Goal: Task Accomplishment & Management: Use online tool/utility

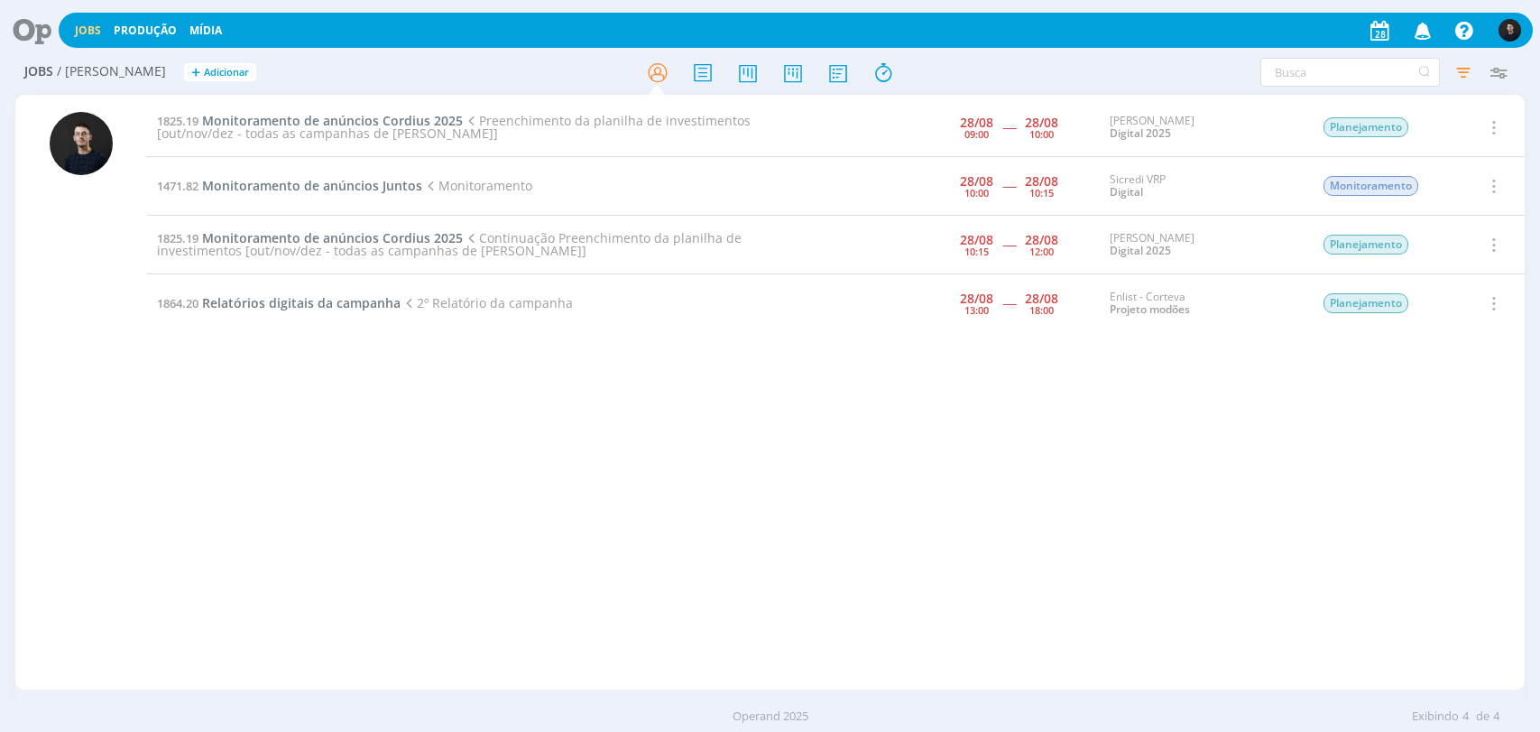
click at [375, 177] on span "Monitoramento de anúncios Juntos" at bounding box center [312, 185] width 220 height 17
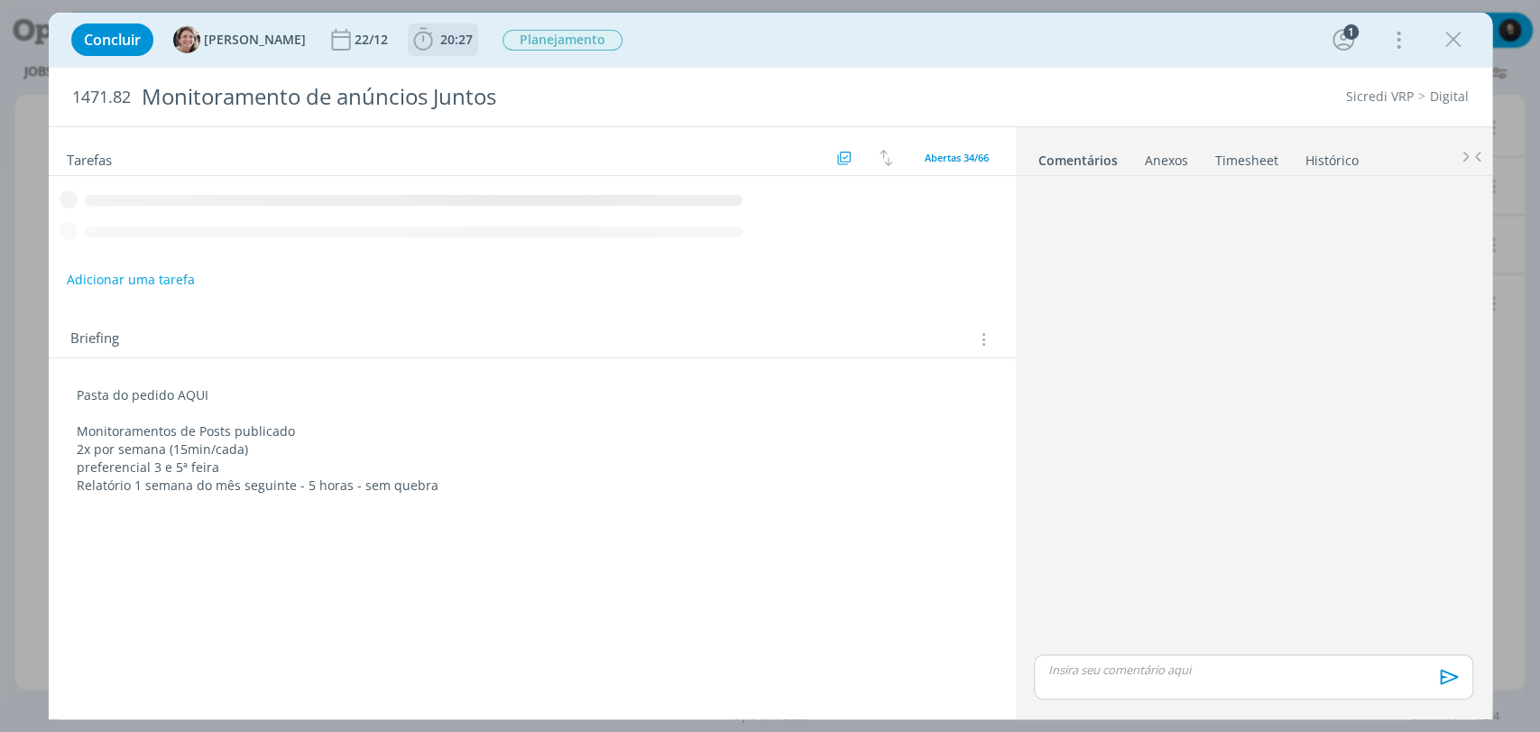
click at [440, 47] on span "20:27" at bounding box center [456, 39] width 32 height 17
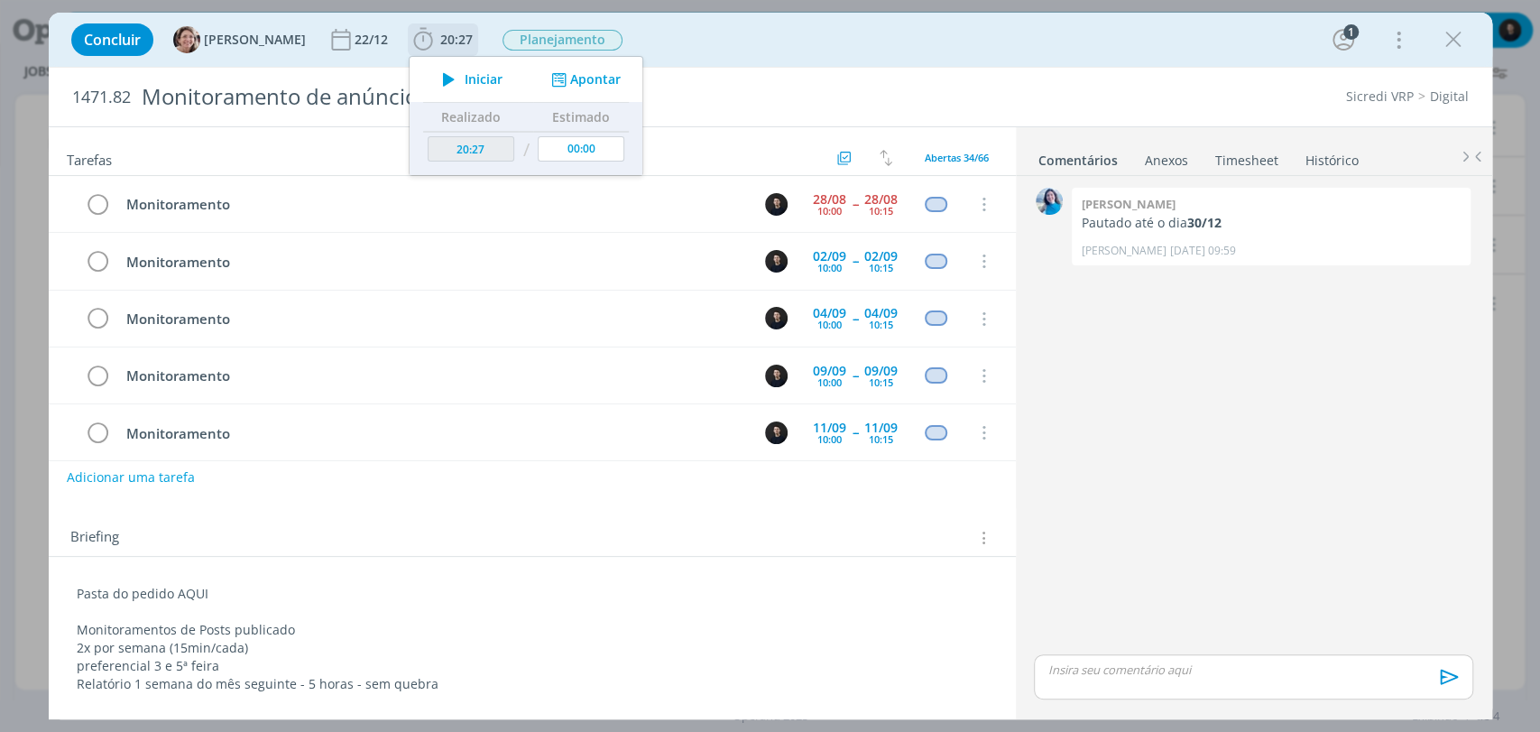
click at [570, 78] on button "Apontar" at bounding box center [583, 79] width 75 height 19
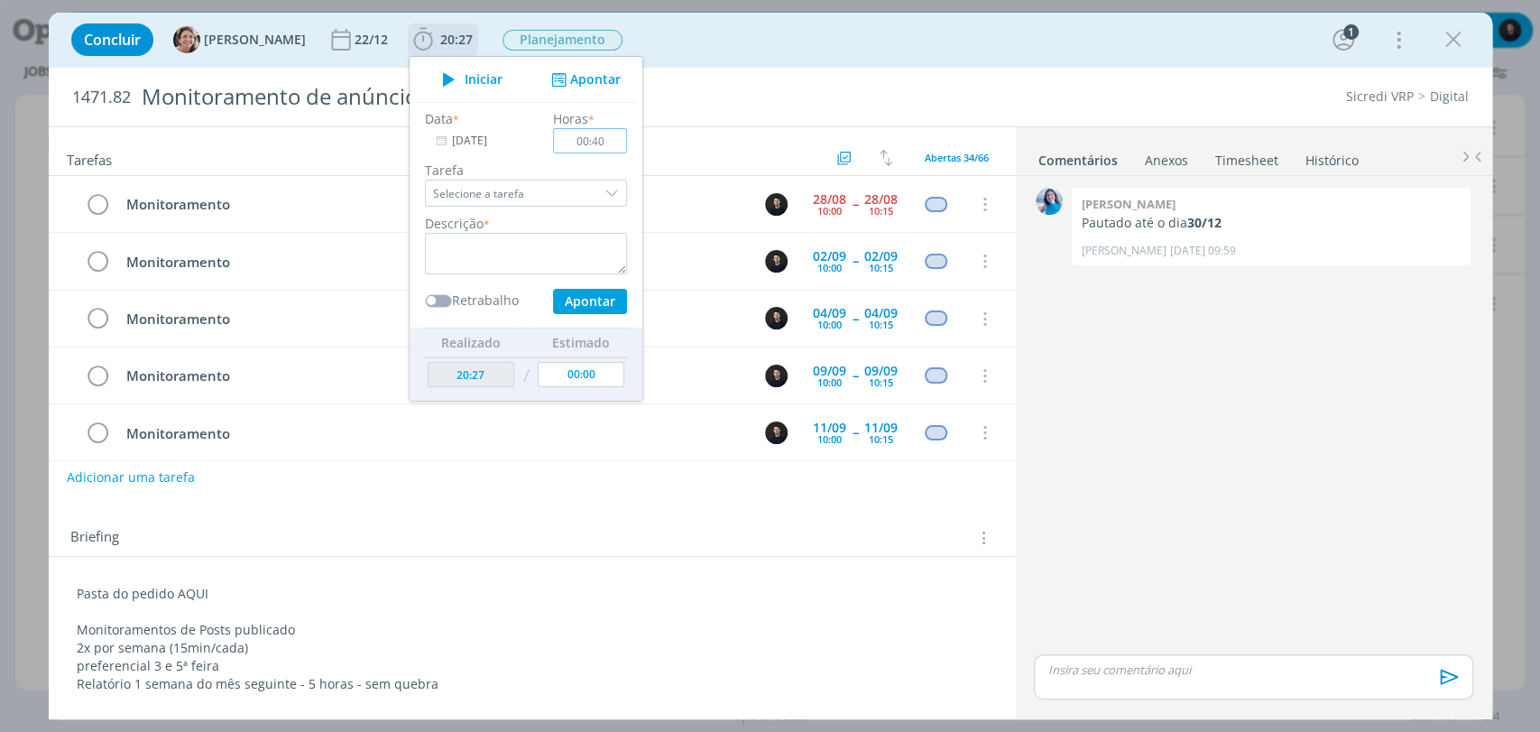
type input "00:40"
click at [461, 249] on textarea "dialog" at bounding box center [526, 253] width 202 height 41
type textarea "monitoramento"
click at [552, 289] on button "Apontar" at bounding box center [589, 301] width 74 height 25
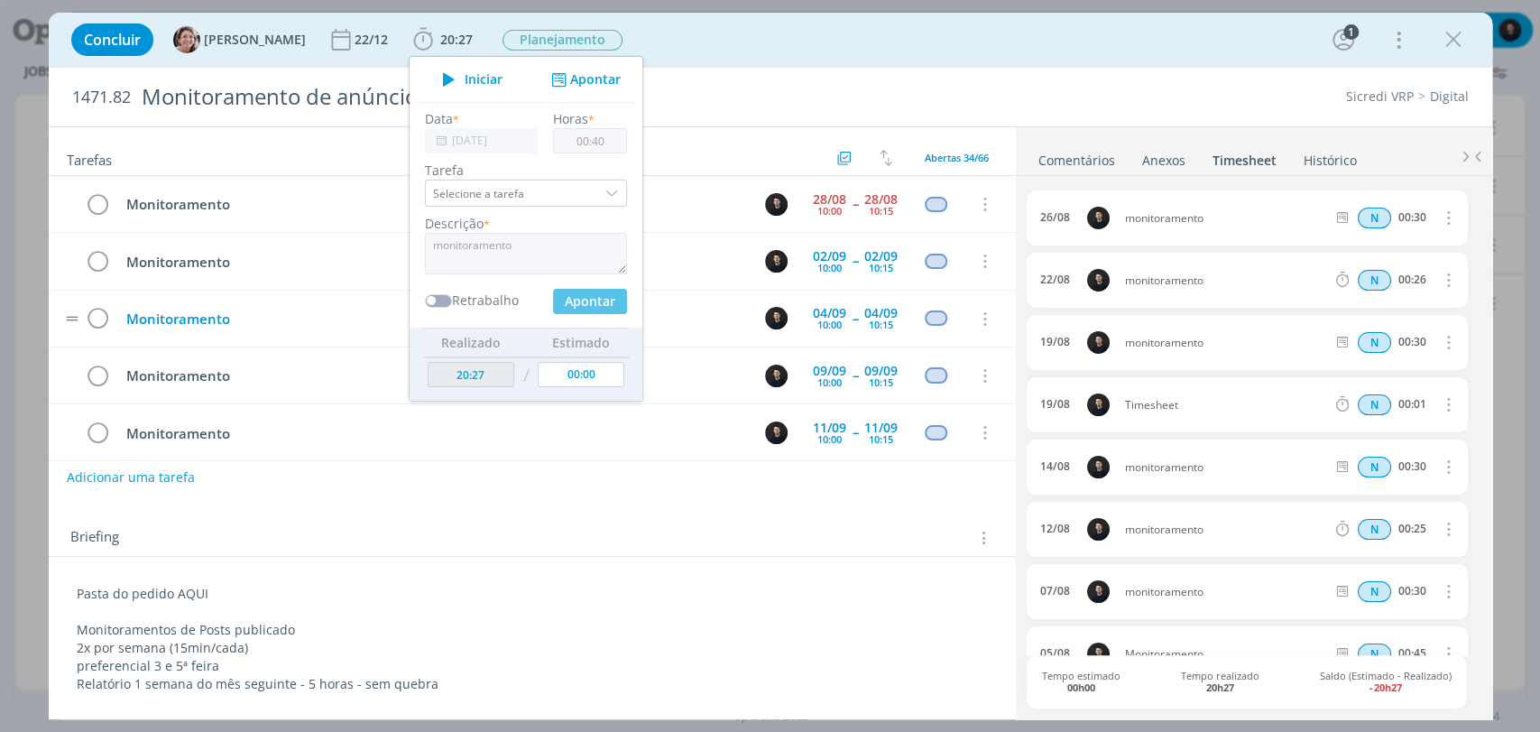
type input "21:07"
type input "00:00"
click at [98, 207] on icon "dialog" at bounding box center [98, 204] width 25 height 27
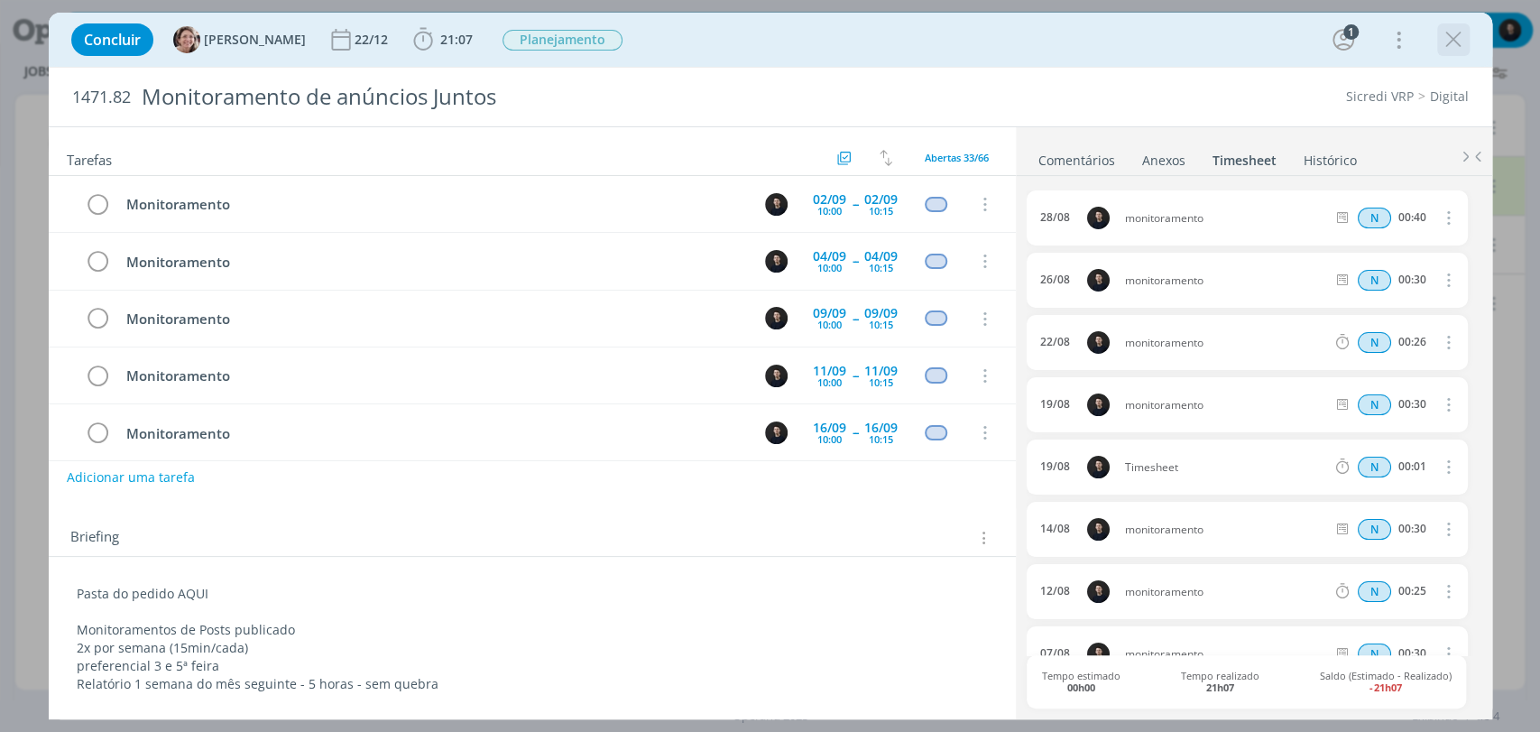
click at [1449, 35] on icon "dialog" at bounding box center [1453, 39] width 27 height 27
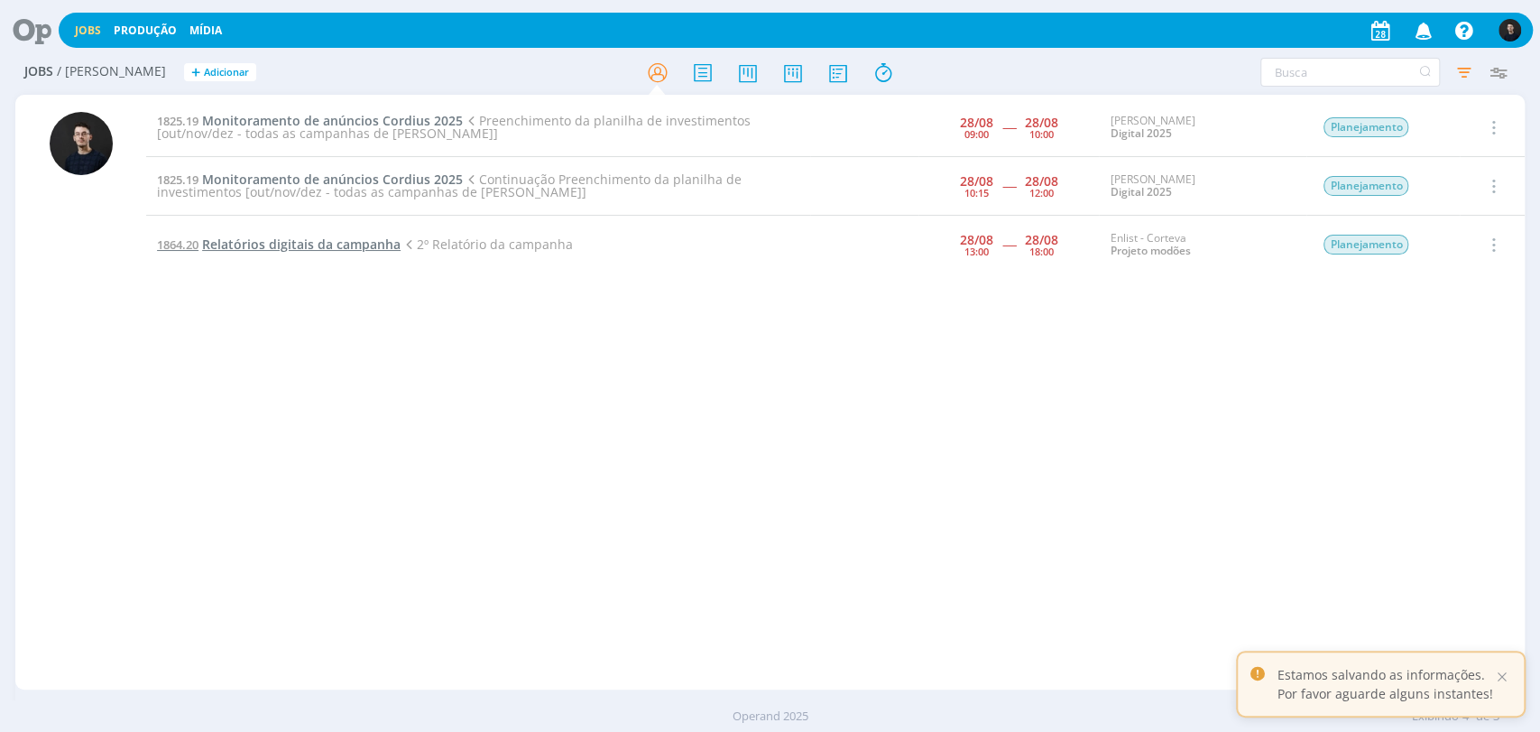
click at [357, 248] on span "Relatórios digitais da campanha" at bounding box center [301, 243] width 198 height 17
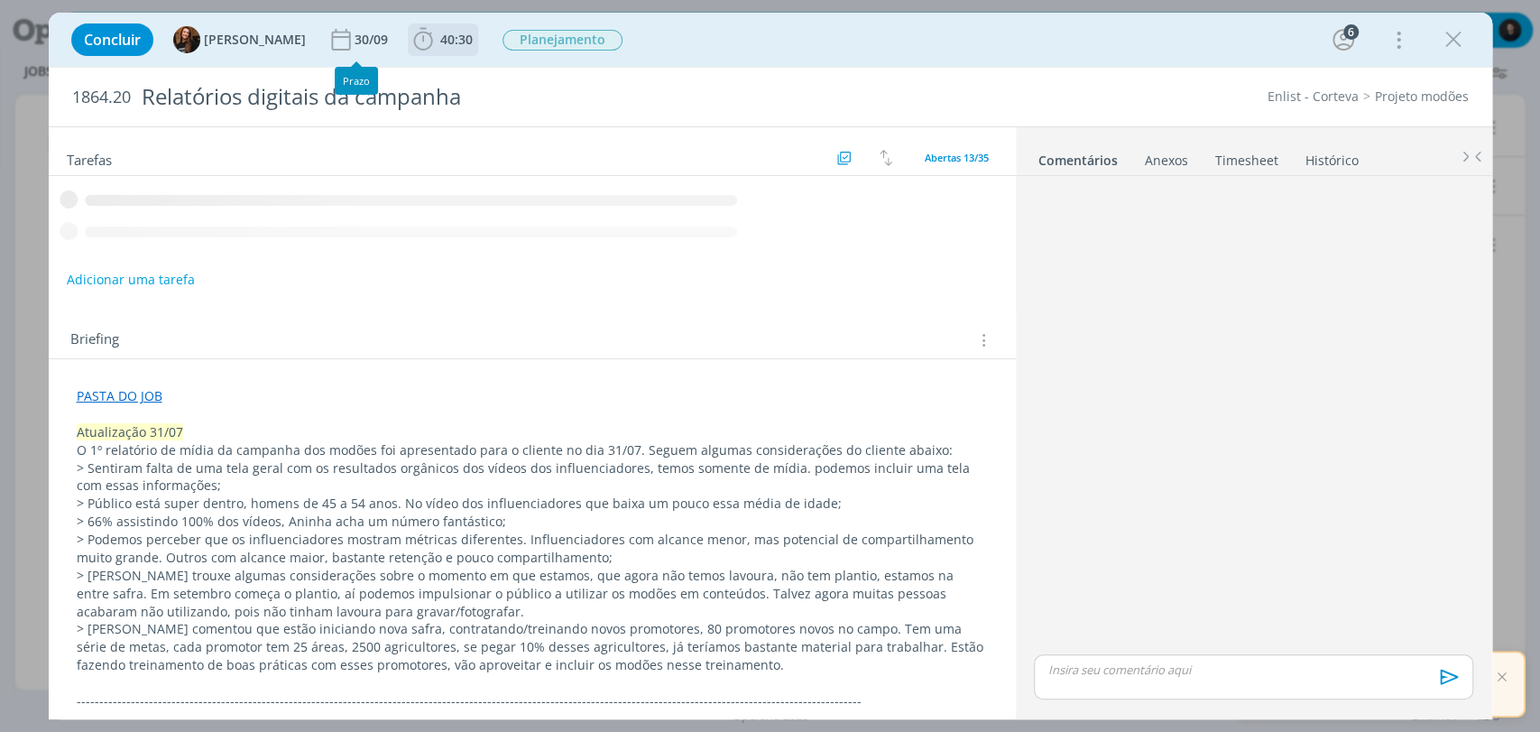
click at [410, 48] on icon "dialog" at bounding box center [423, 39] width 27 height 27
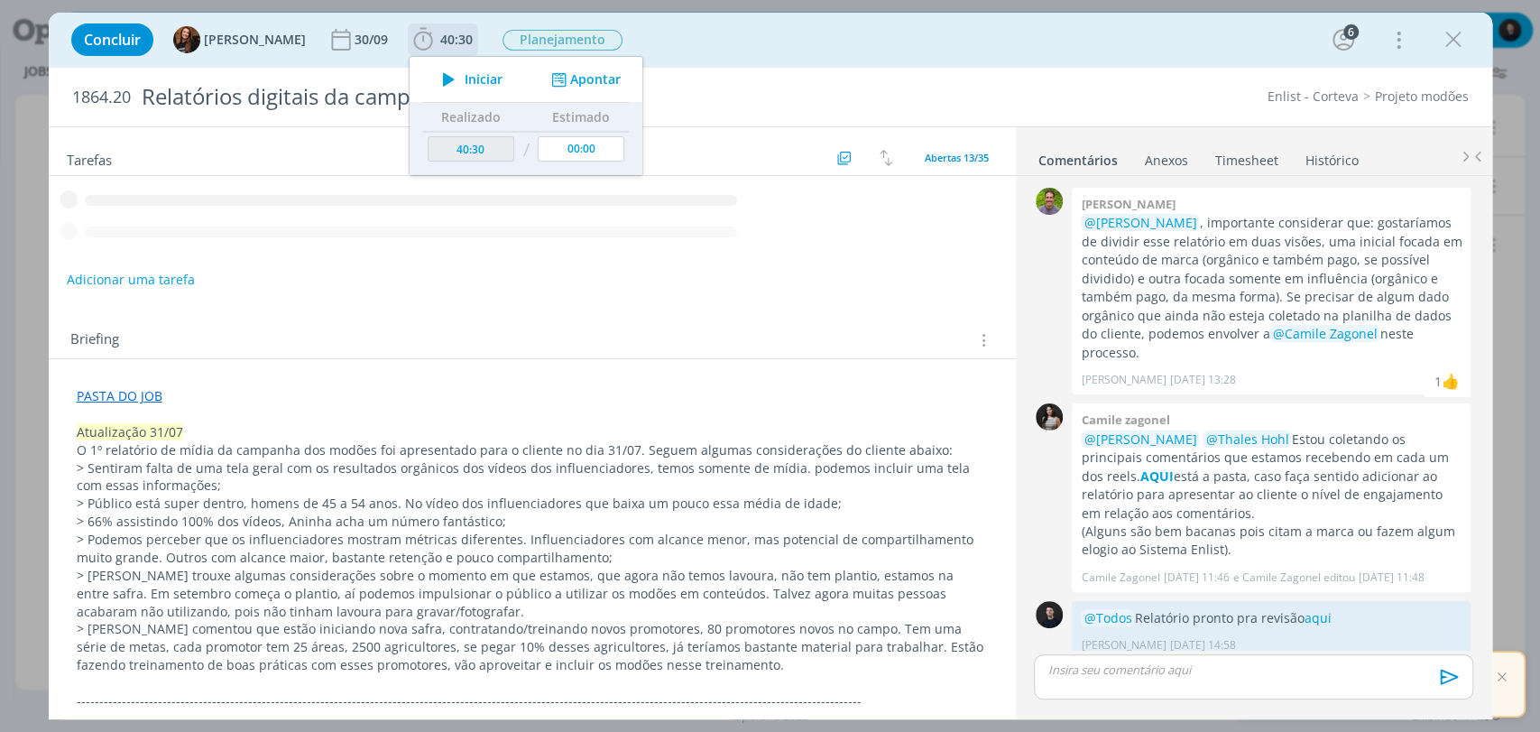
scroll to position [361, 0]
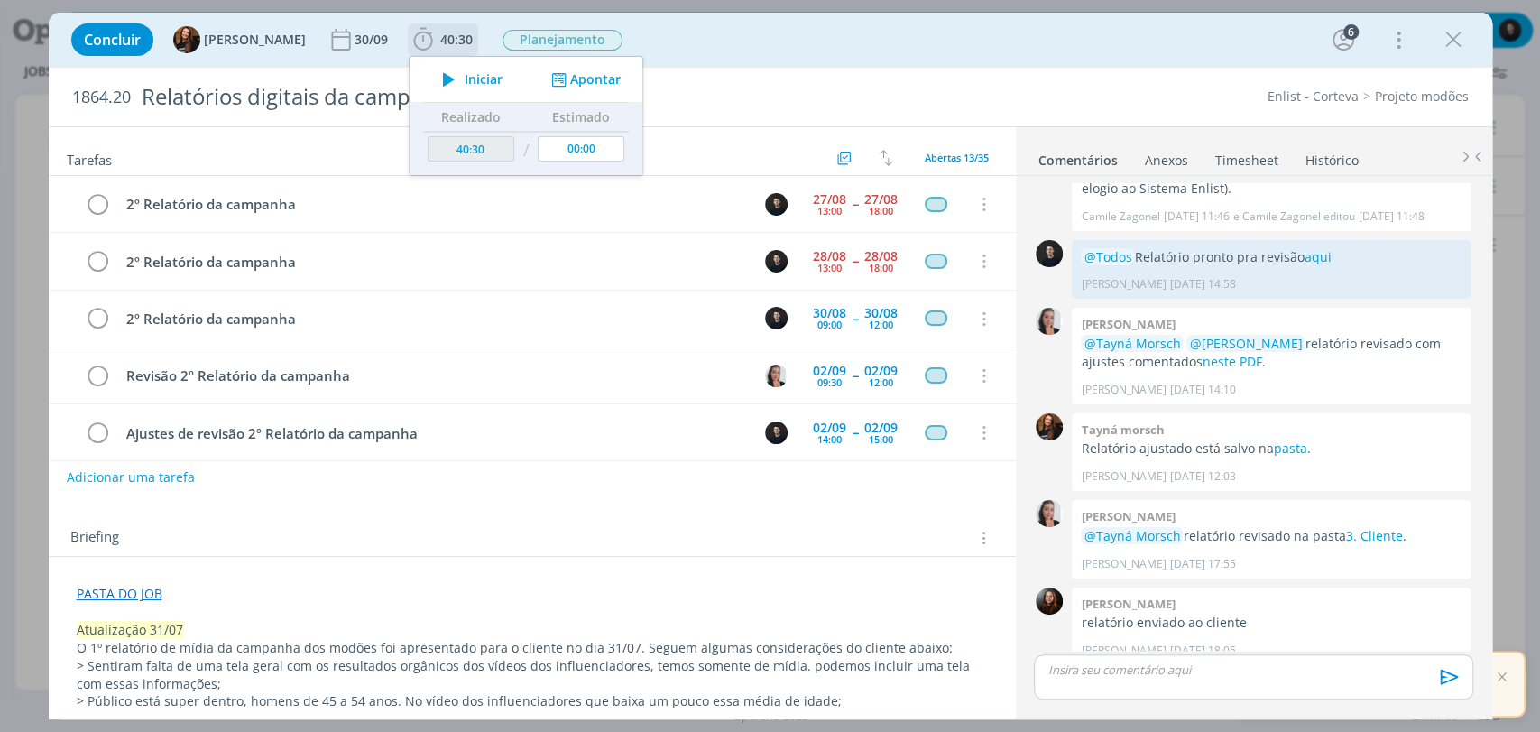
click at [570, 89] on div "Iniciar Apontar" at bounding box center [526, 79] width 233 height 45
click at [579, 81] on button "Apontar" at bounding box center [583, 79] width 75 height 19
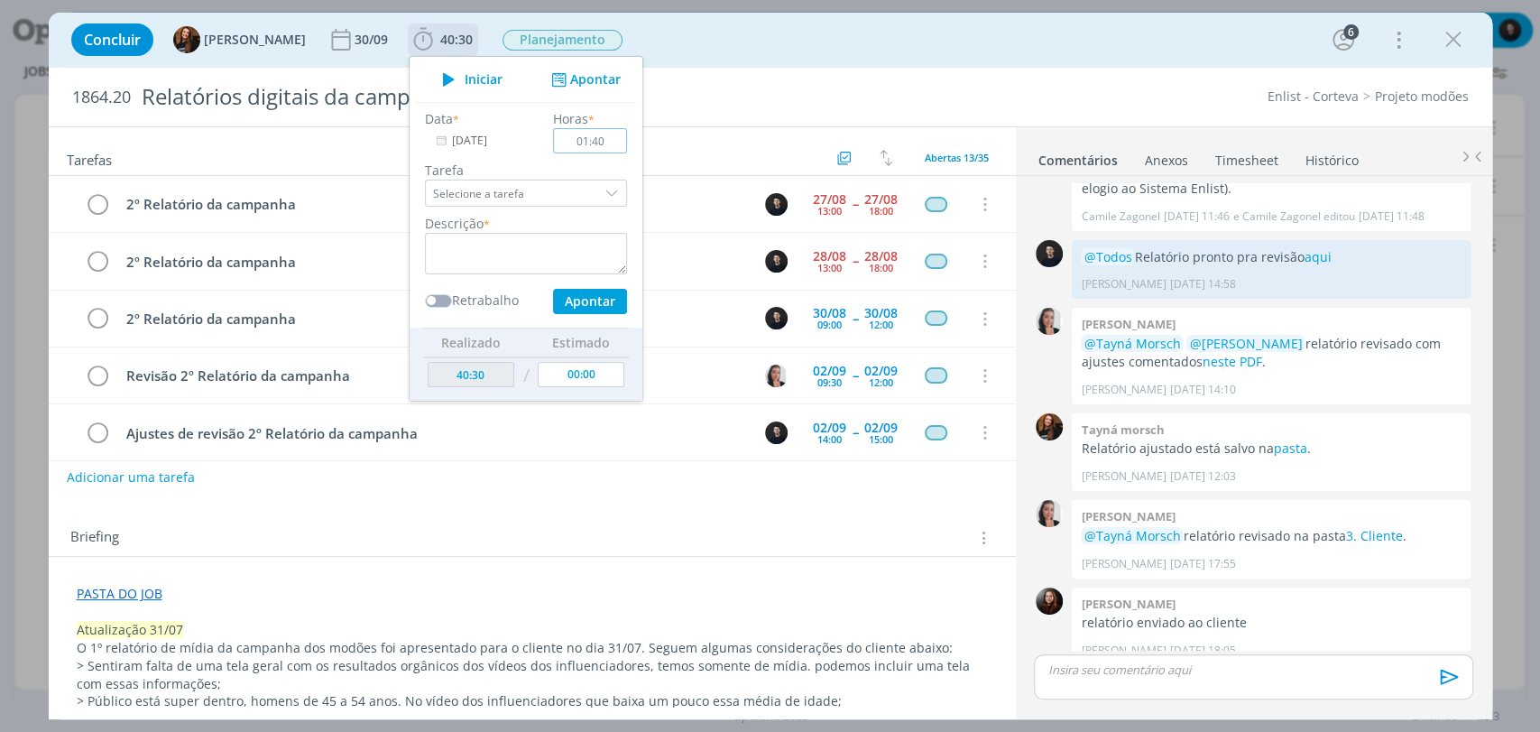
type input "01:40"
click at [467, 250] on textarea "dialog" at bounding box center [526, 253] width 202 height 41
type textarea "relatório"
click at [552, 289] on button "Apontar" at bounding box center [589, 301] width 74 height 25
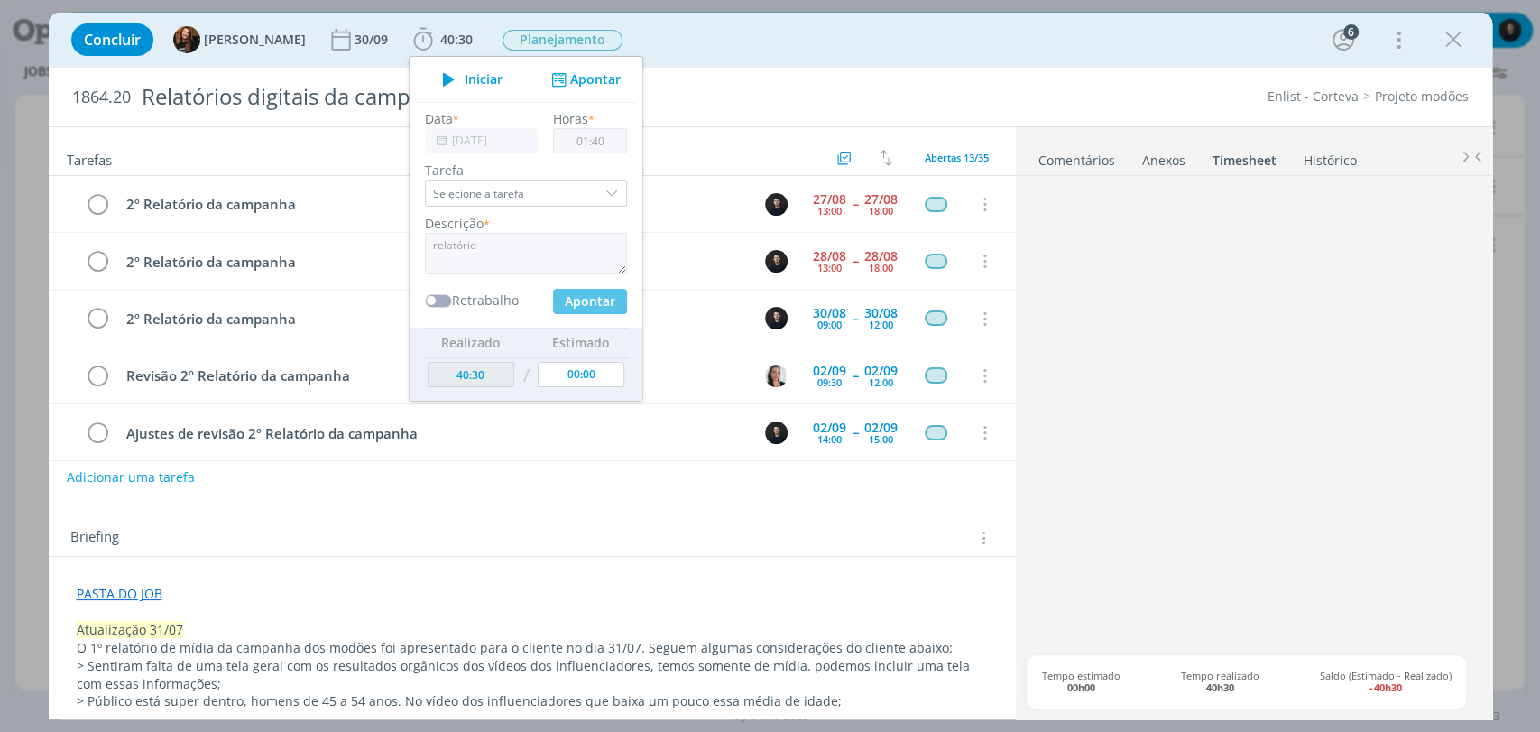
type input "42:10"
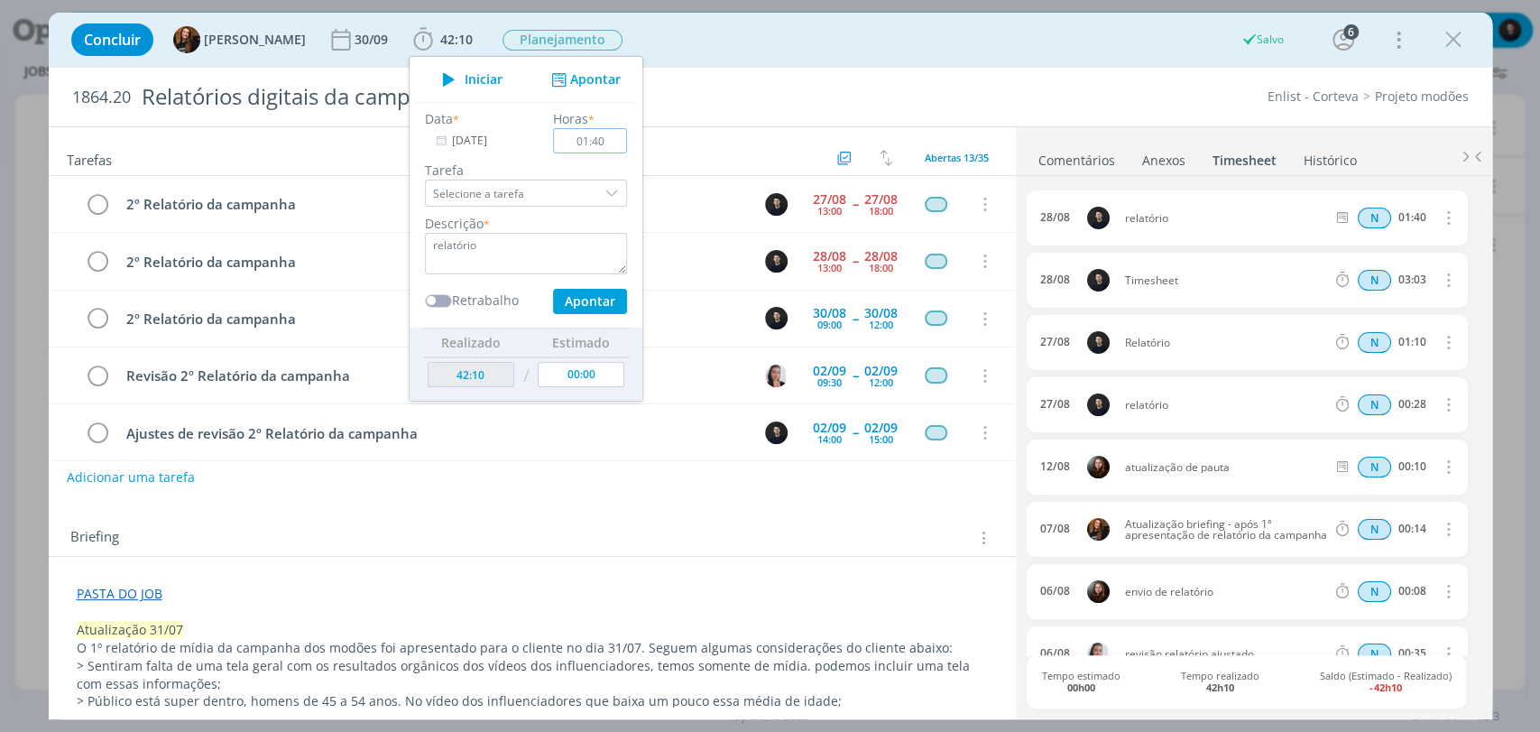
type input "00:00"
click at [924, 51] on div "Concluir Tayná Morsch 30/09 42:10 Iniciar Apontar Data * [DATE] Horas * 00:00 T…" at bounding box center [770, 39] width 1416 height 43
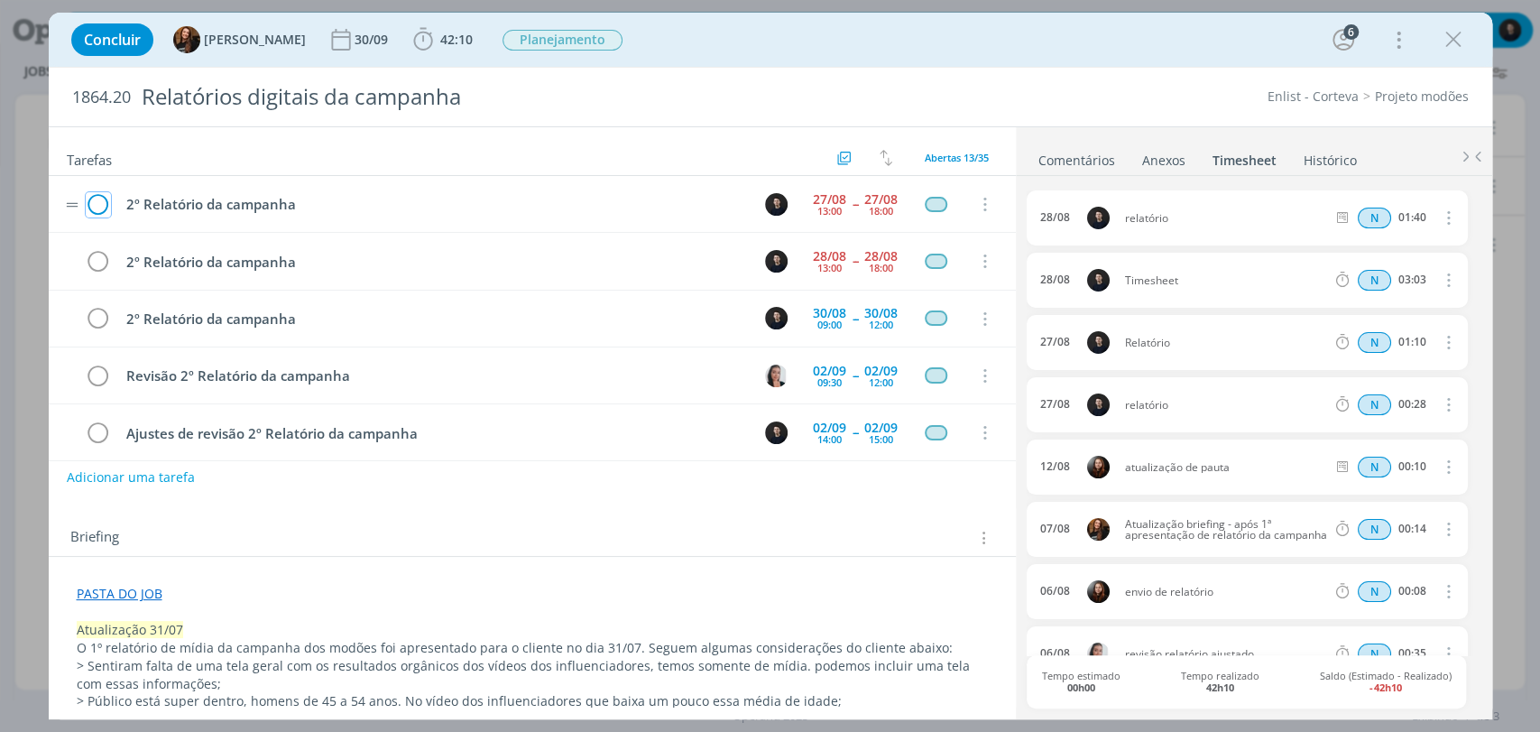
click at [95, 204] on icon "dialog" at bounding box center [98, 204] width 25 height 27
click at [97, 197] on icon "dialog" at bounding box center [98, 204] width 25 height 27
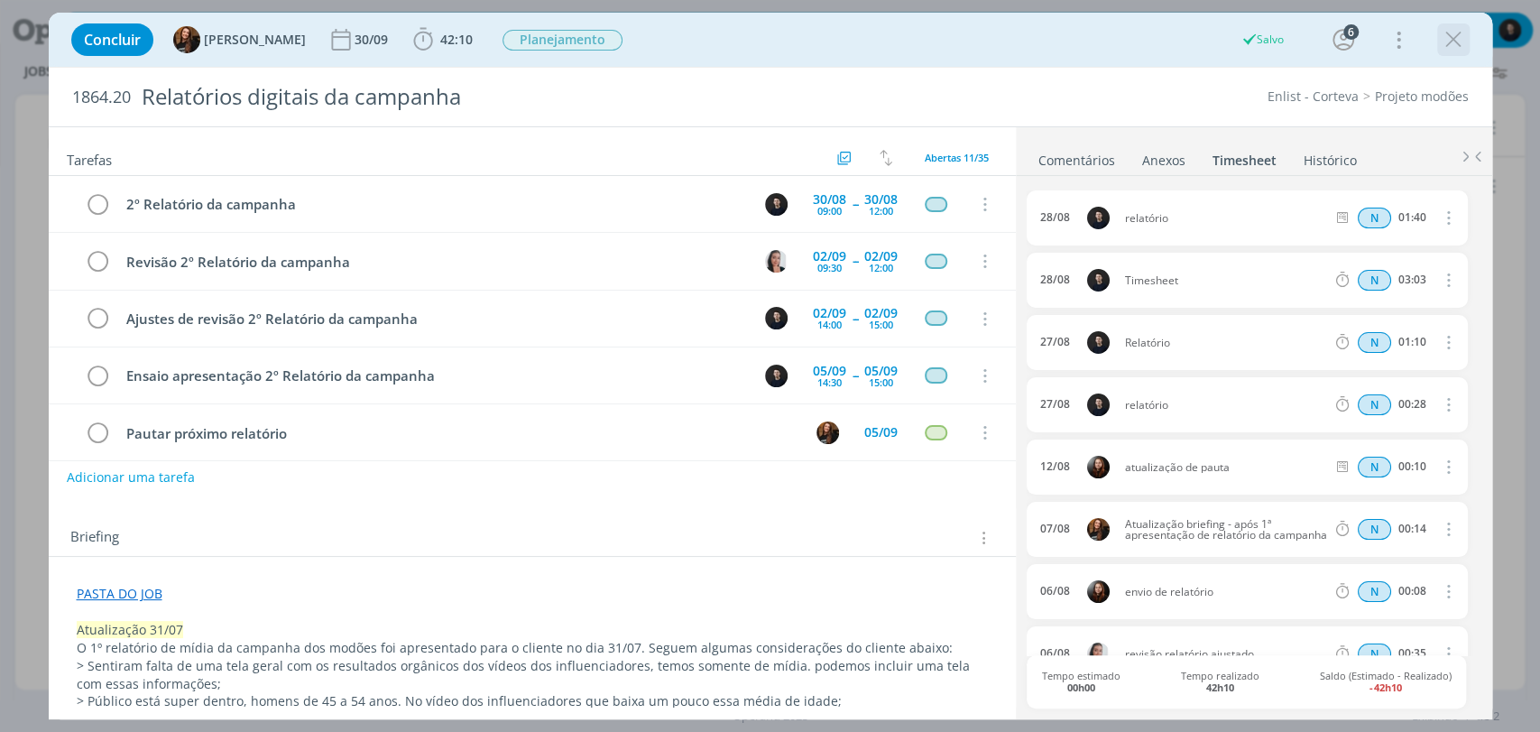
click at [1455, 41] on icon "dialog" at bounding box center [1453, 39] width 27 height 27
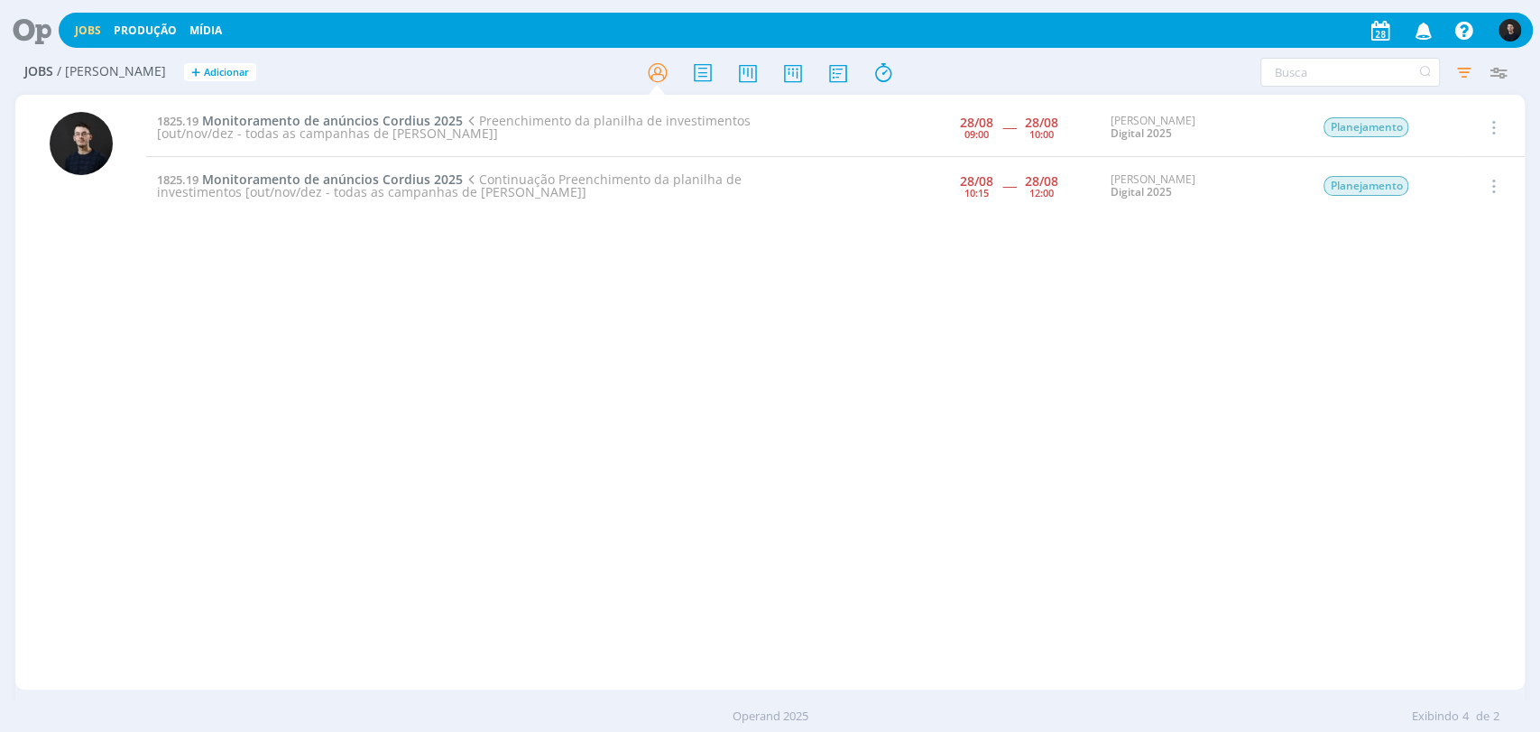
click at [30, 9] on div "Jobs Produção Mídia Notificações Central de Ajuda Área de Membros Implantação o…" at bounding box center [770, 28] width 1526 height 43
click at [29, 31] on icon at bounding box center [25, 30] width 37 height 35
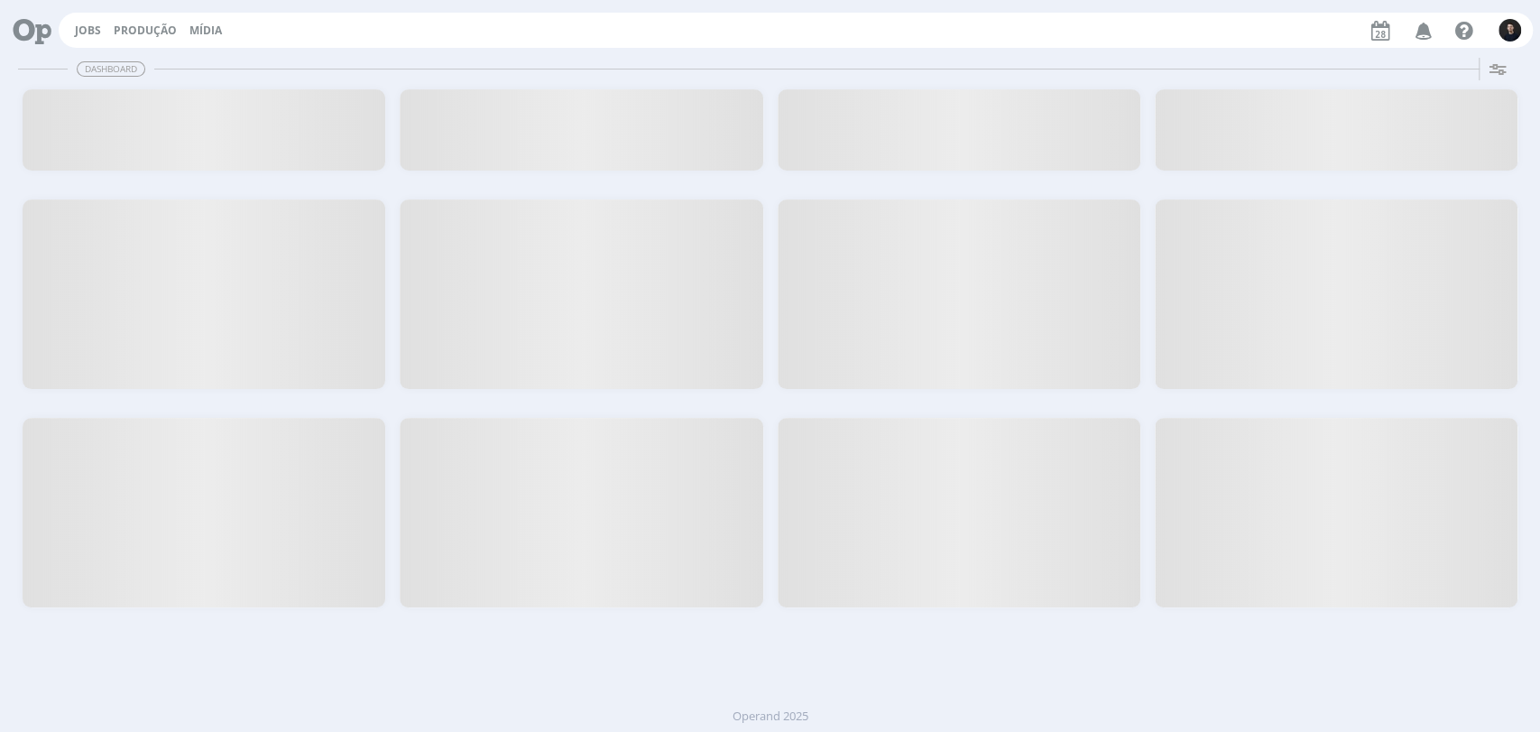
click at [44, 23] on icon at bounding box center [25, 30] width 37 height 35
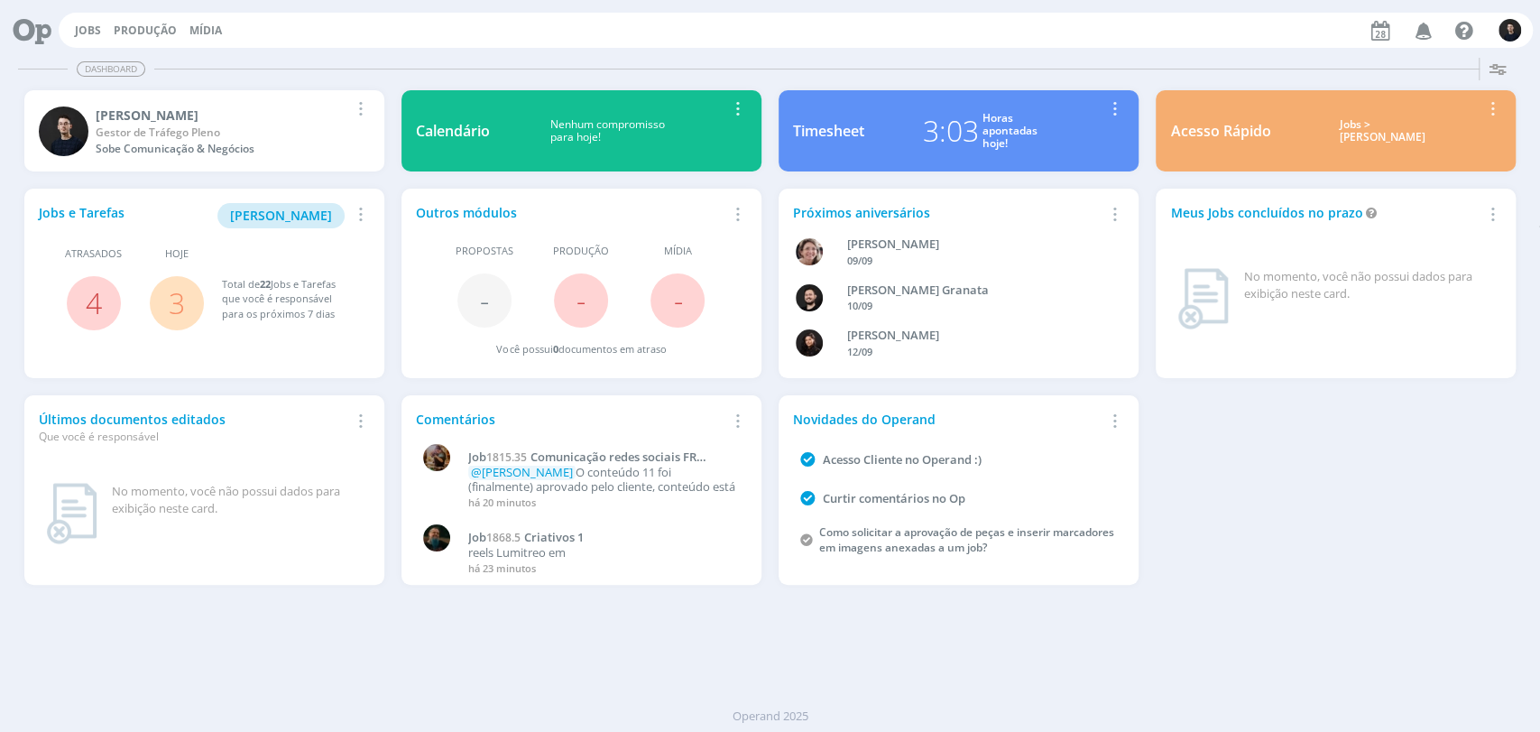
click at [967, 139] on div "3:03" at bounding box center [951, 130] width 56 height 43
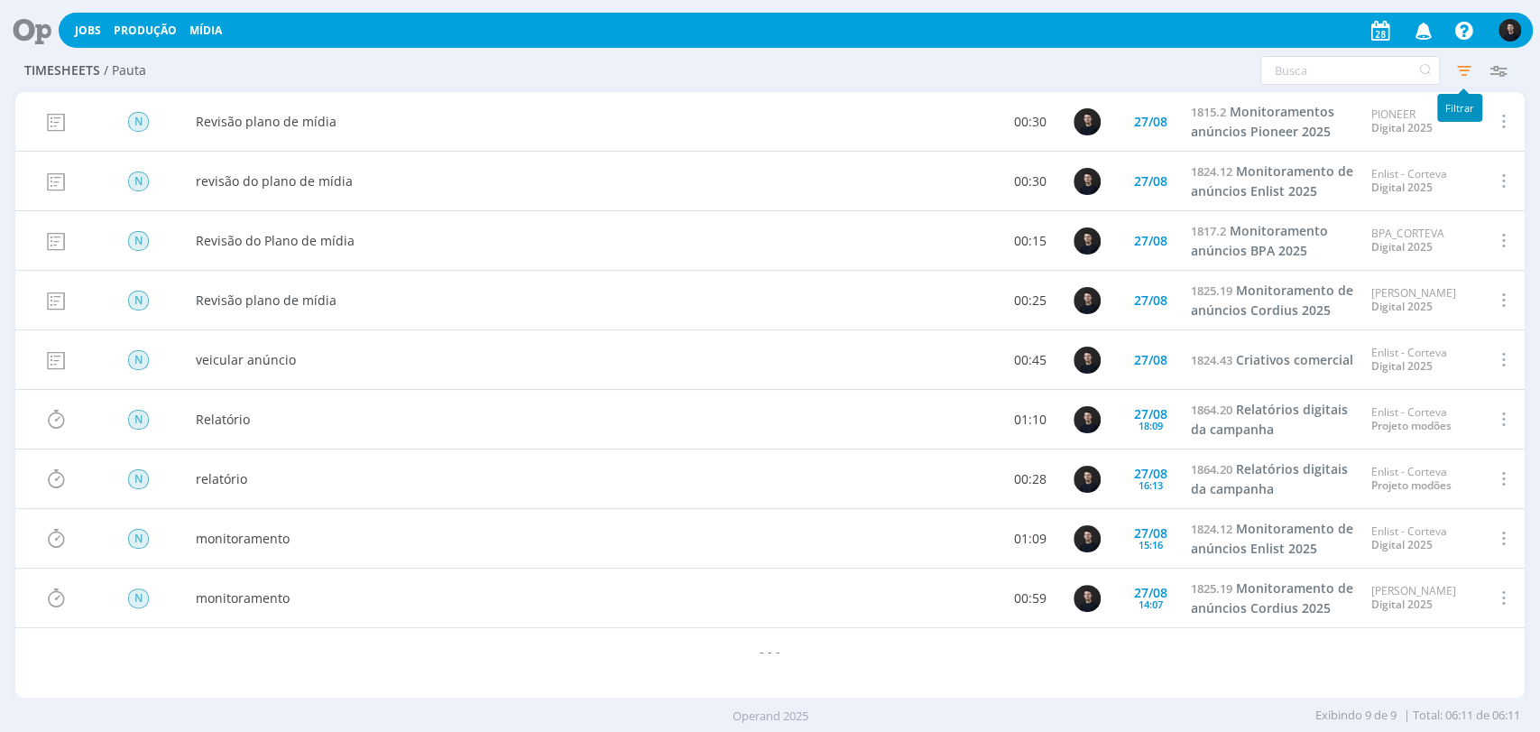
click at [1459, 74] on icon "button" at bounding box center [1463, 70] width 32 height 32
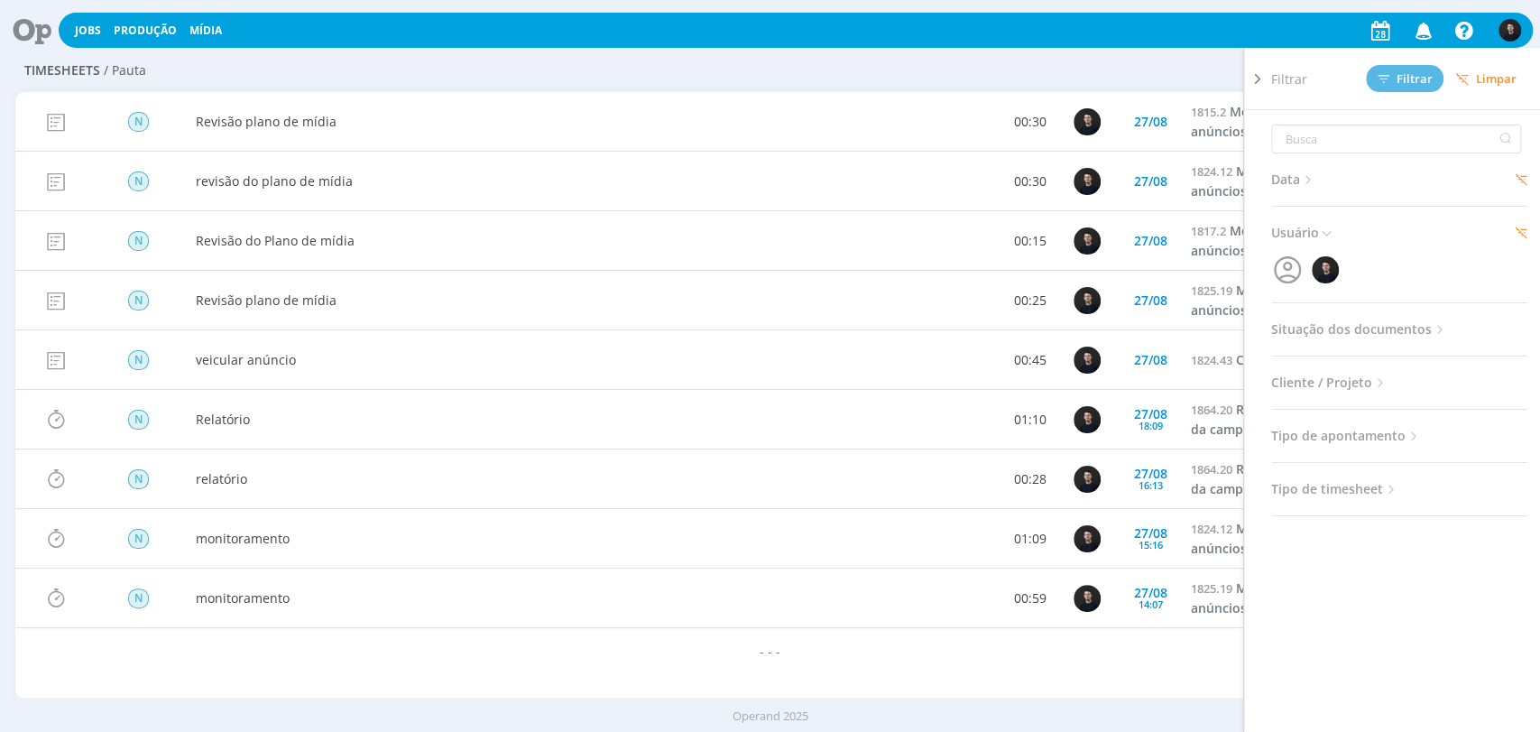
click at [1293, 184] on span "Data" at bounding box center [1293, 179] width 44 height 23
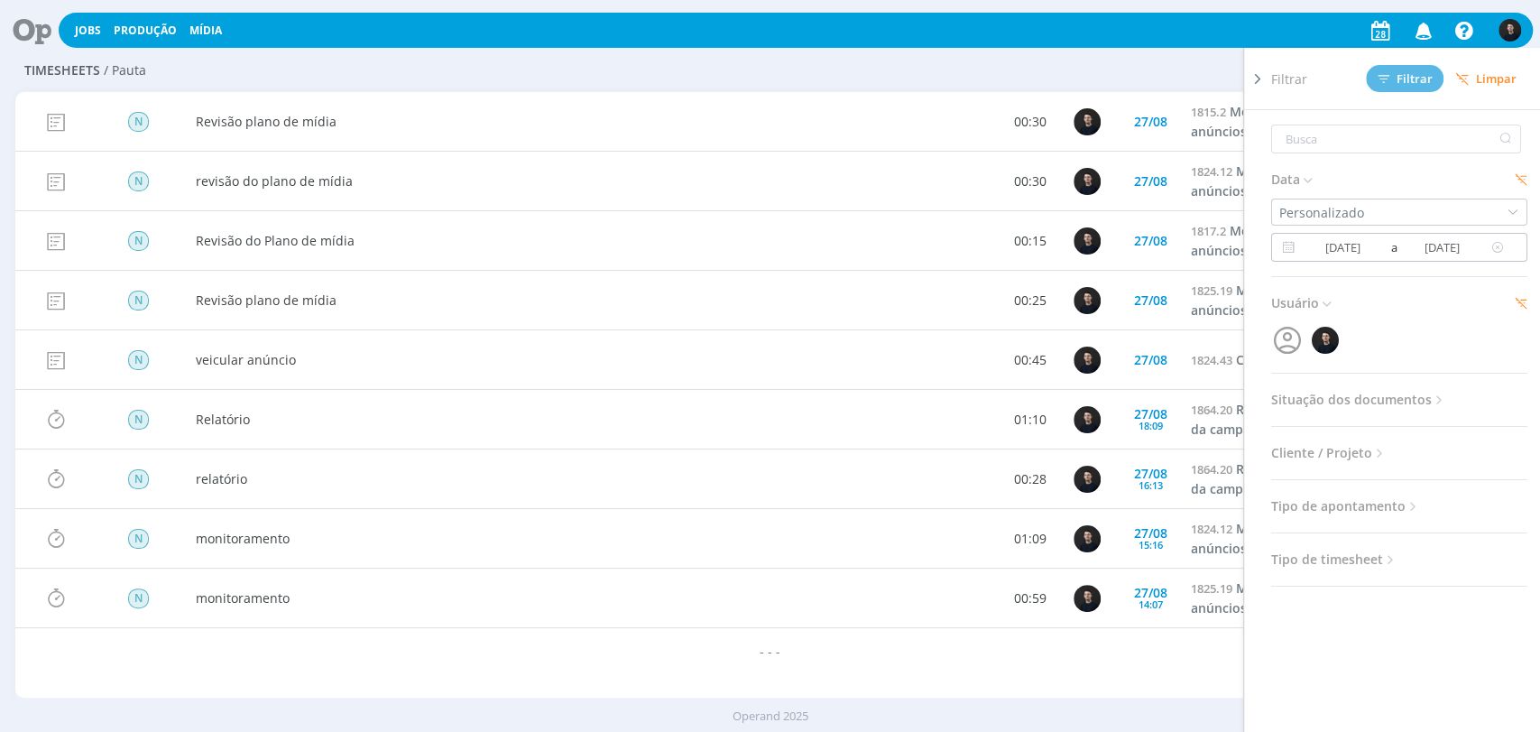
click at [1335, 241] on input "[DATE]" at bounding box center [1343, 247] width 88 height 22
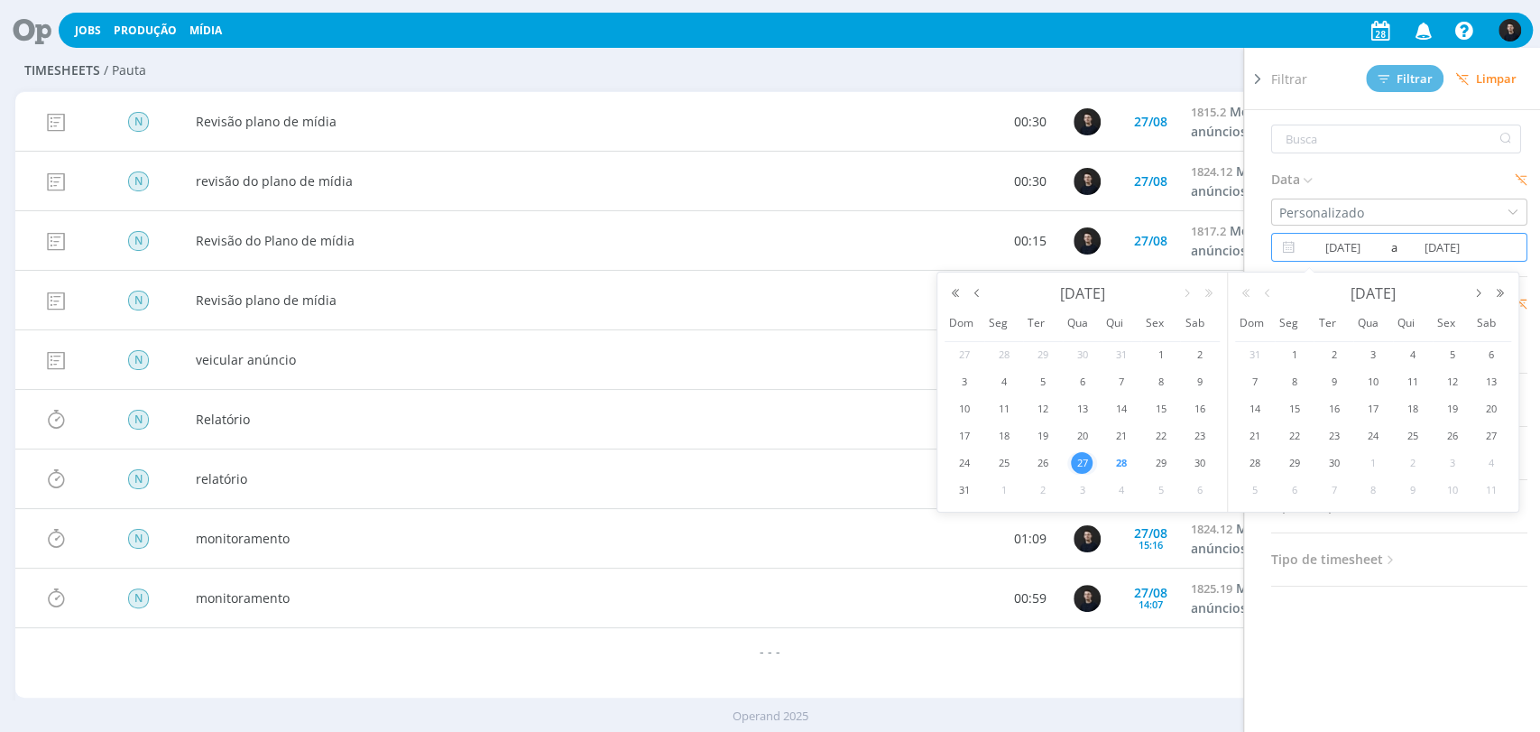
click at [1128, 456] on span "28" at bounding box center [1122, 463] width 22 height 22
click at [1124, 456] on span "28" at bounding box center [1122, 463] width 22 height 22
type input "[DATE]"
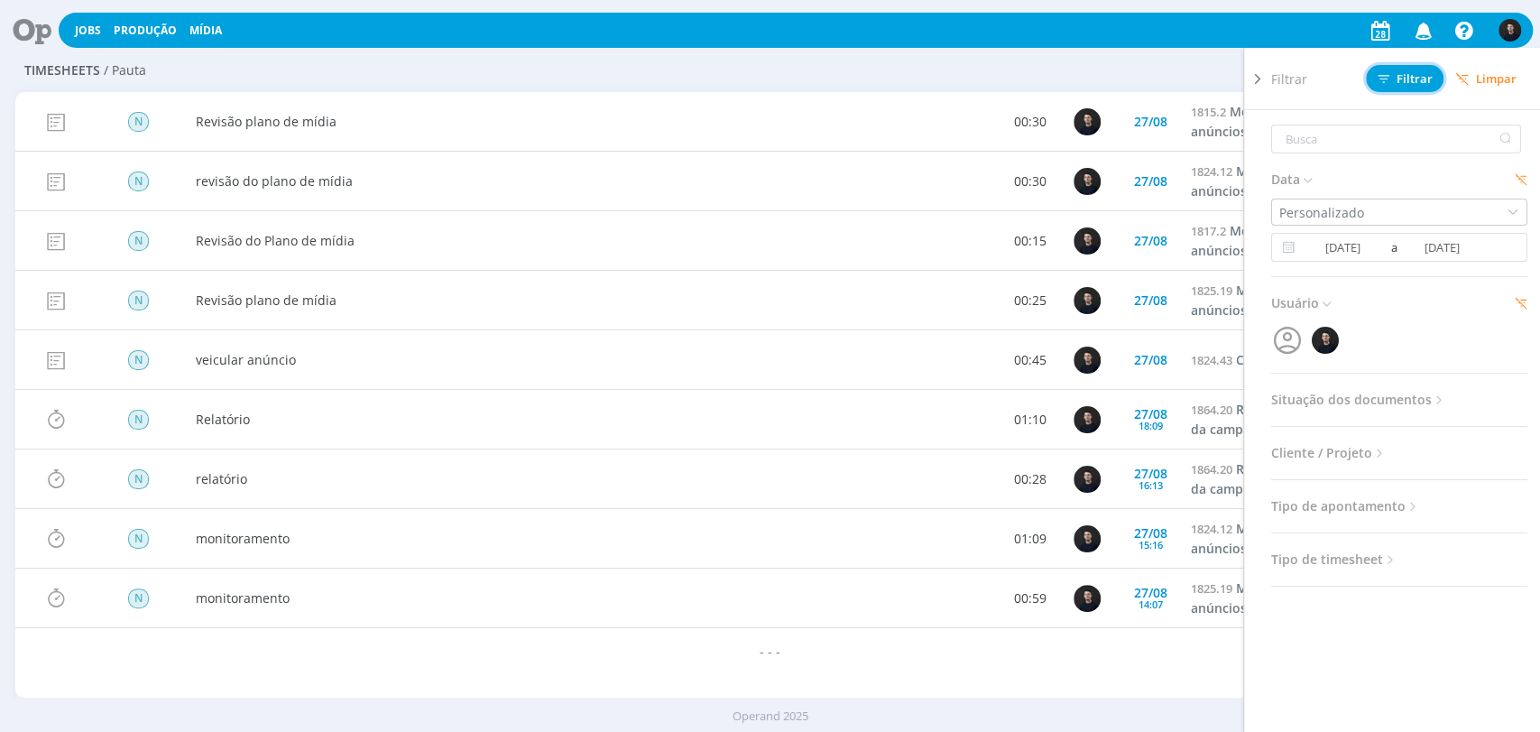
click at [1404, 80] on span "Filtrar" at bounding box center [1405, 79] width 55 height 12
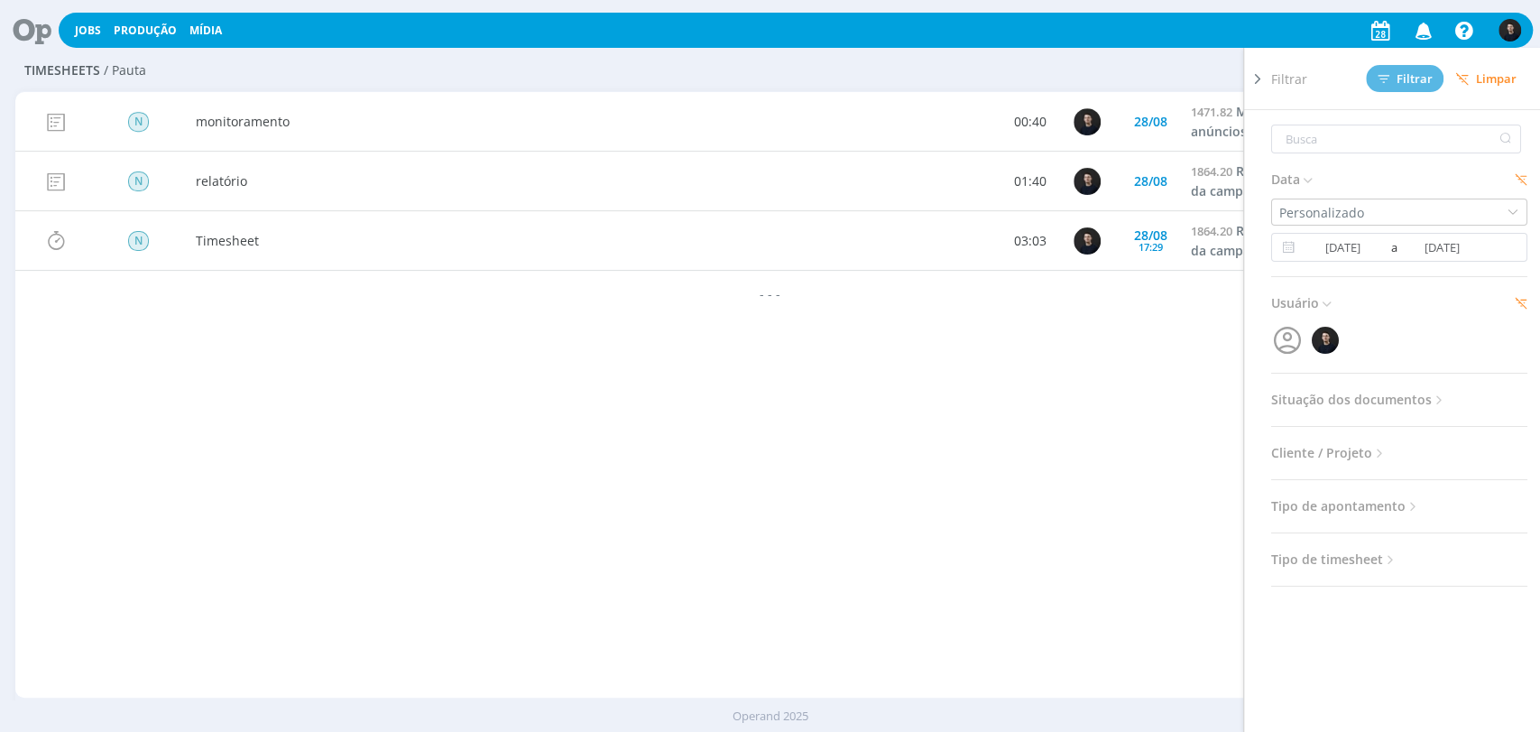
click at [859, 61] on div "Timesheets / Pauta Configurar exibição Ordenação Ordenação padrão Tipo de times…" at bounding box center [769, 71] width 1509 height 41
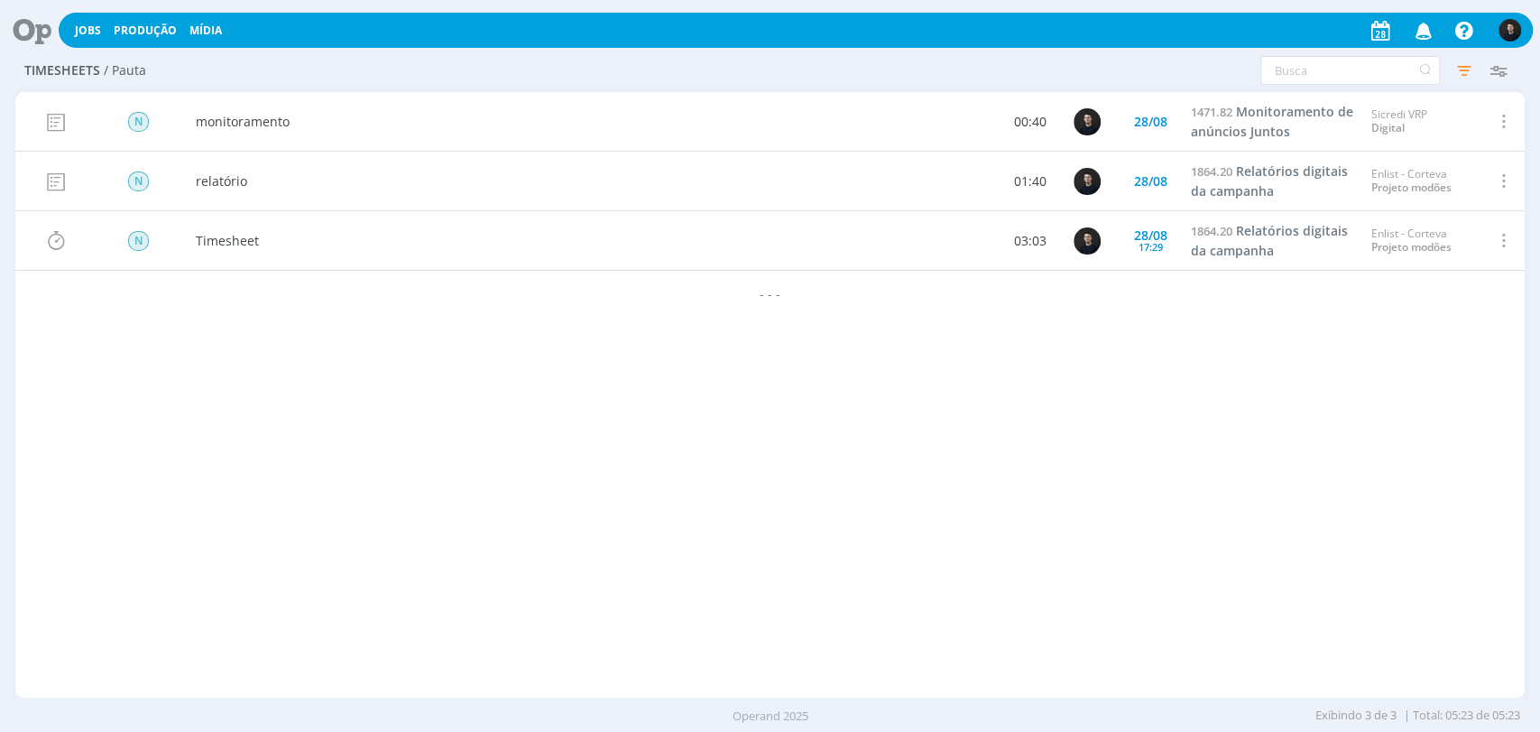
click at [33, 32] on icon at bounding box center [25, 30] width 37 height 35
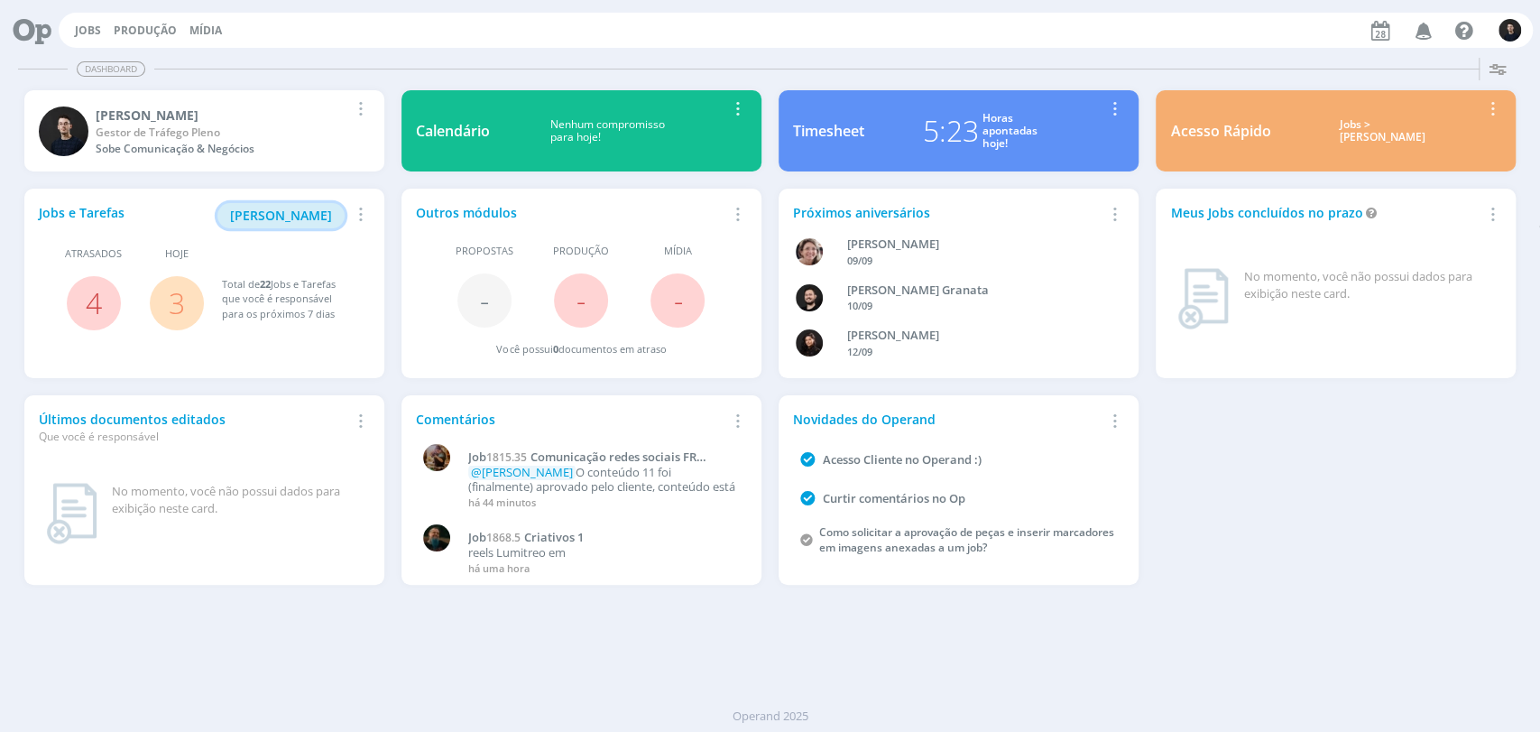
click at [318, 218] on span "[PERSON_NAME]" at bounding box center [281, 215] width 102 height 17
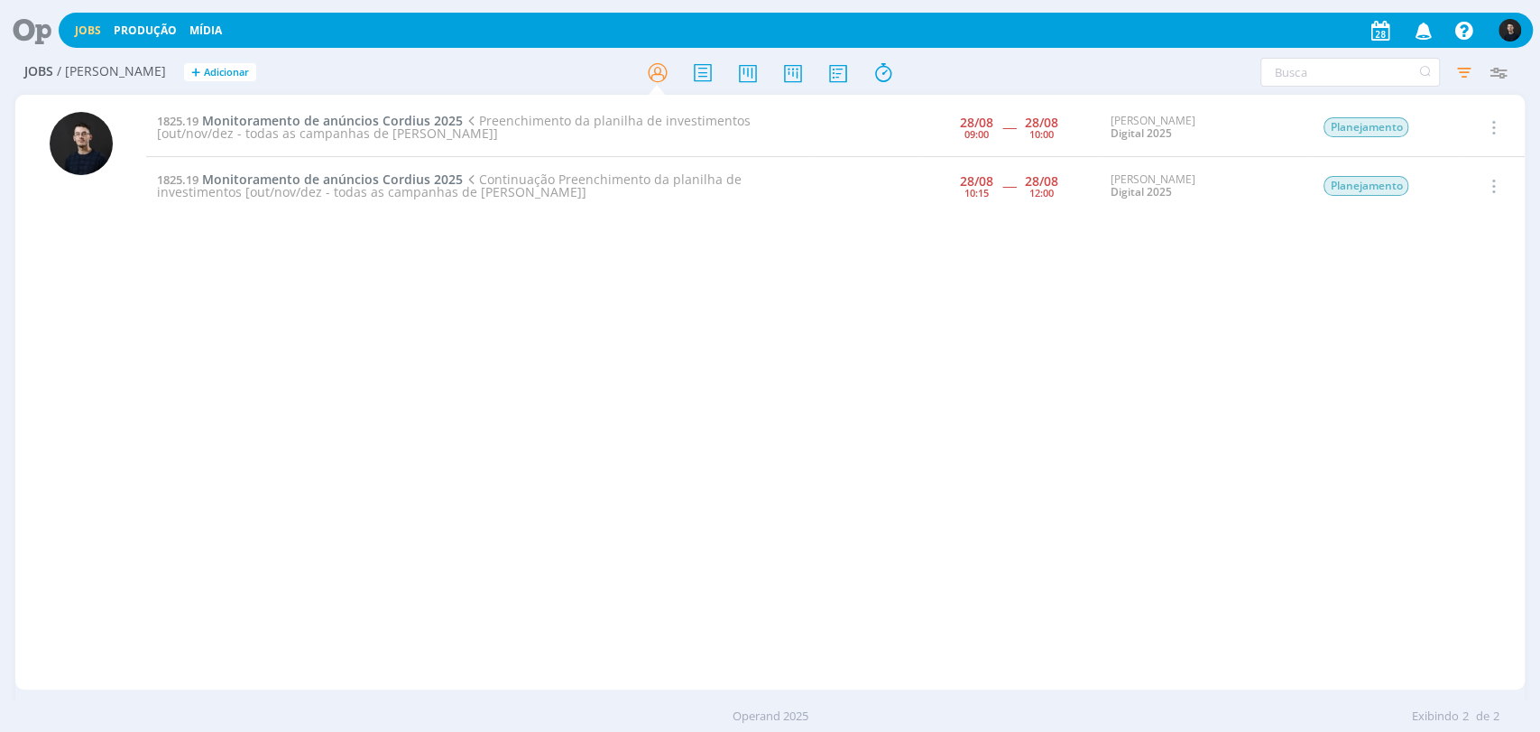
drag, startPoint x: 724, startPoint y: 305, endPoint x: 450, endPoint y: 260, distance: 277.0
click at [450, 260] on div "1825.19 Monitoramento de anúncios Cordius 2025 Preenchimento da planilha de inv…" at bounding box center [835, 391] width 1378 height 587
click at [478, 263] on div "1825.19 Monitoramento de anúncios Cordius 2025 Preenchimento da planilha de inv…" at bounding box center [835, 391] width 1378 height 587
drag, startPoint x: 846, startPoint y: 256, endPoint x: 84, endPoint y: 144, distance: 770.5
click at [84, 144] on div "1825.19 Monitoramento de anúncios Cordius 2025 Preenchimento da planilha de inv…" at bounding box center [769, 392] width 1509 height 595
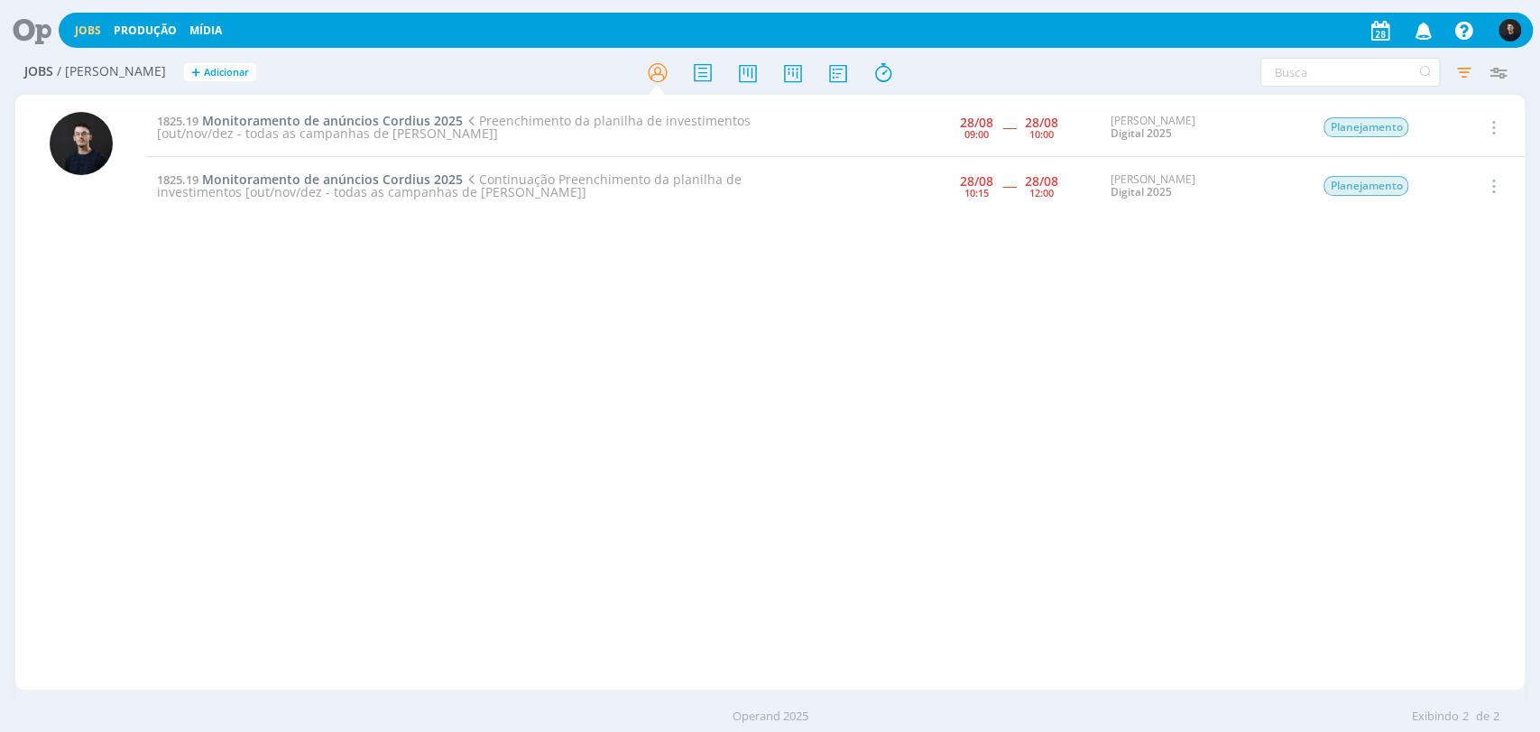
click at [564, 296] on div "1825.19 Monitoramento de anúncios Cordius 2025 Preenchimento da planilha de inv…" at bounding box center [835, 391] width 1378 height 587
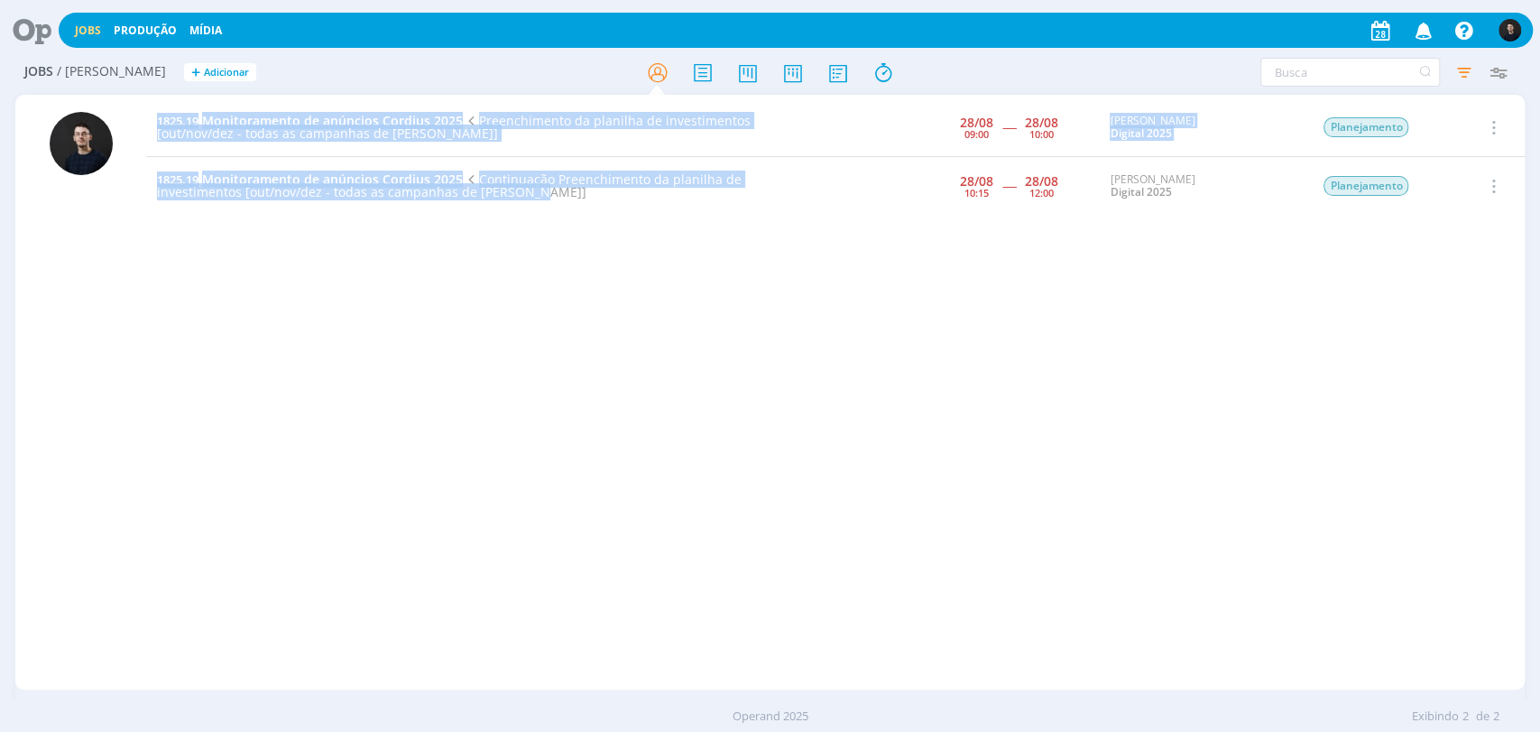
drag, startPoint x: 772, startPoint y: 231, endPoint x: 520, endPoint y: 197, distance: 254.9
click at [520, 197] on div "1825.19 Monitoramento de anúncios Cordius 2025 Preenchimento da planilha de inv…" at bounding box center [835, 391] width 1378 height 587
click at [628, 228] on div "1825.19 Monitoramento de anúncios Cordius 2025 Preenchimento da planilha de inv…" at bounding box center [835, 391] width 1378 height 587
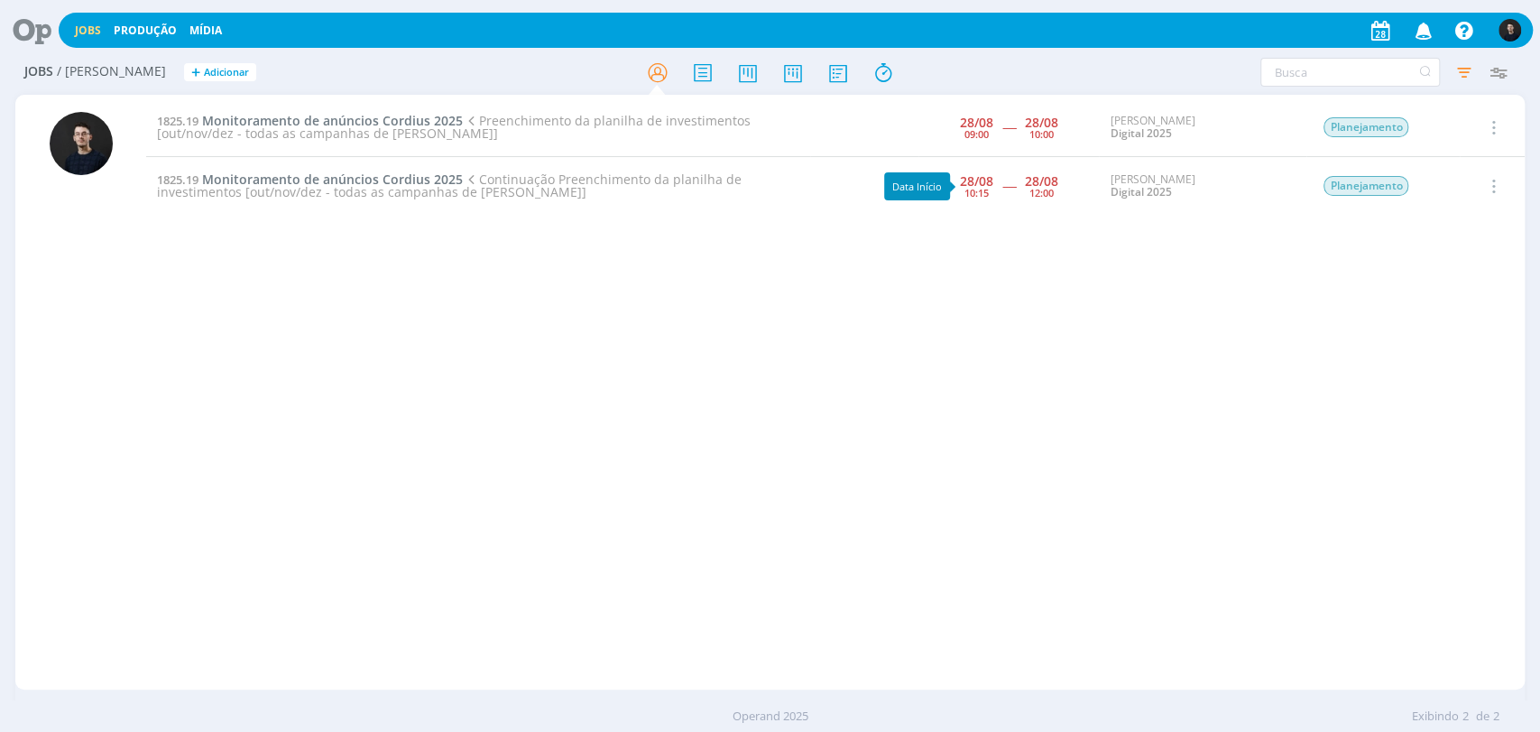
click at [675, 330] on div "1825.19 Monitoramento de anúncios Cordius 2025 Preenchimento da planilha de inv…" at bounding box center [835, 391] width 1378 height 587
drag, startPoint x: 1022, startPoint y: 337, endPoint x: 153, endPoint y: 109, distance: 898.0
click at [153, 109] on div "1825.19 Monitoramento de anúncios Cordius 2025 Preenchimento da planilha de inv…" at bounding box center [835, 391] width 1378 height 587
click at [322, 322] on div "1825.19 Monitoramento de anúncios Cordius 2025 Preenchimento da planilha de inv…" at bounding box center [835, 391] width 1378 height 587
click at [325, 266] on div "1825.19 Monitoramento de anúncios Cordius 2025 Preenchimento da planilha de inv…" at bounding box center [835, 391] width 1378 height 587
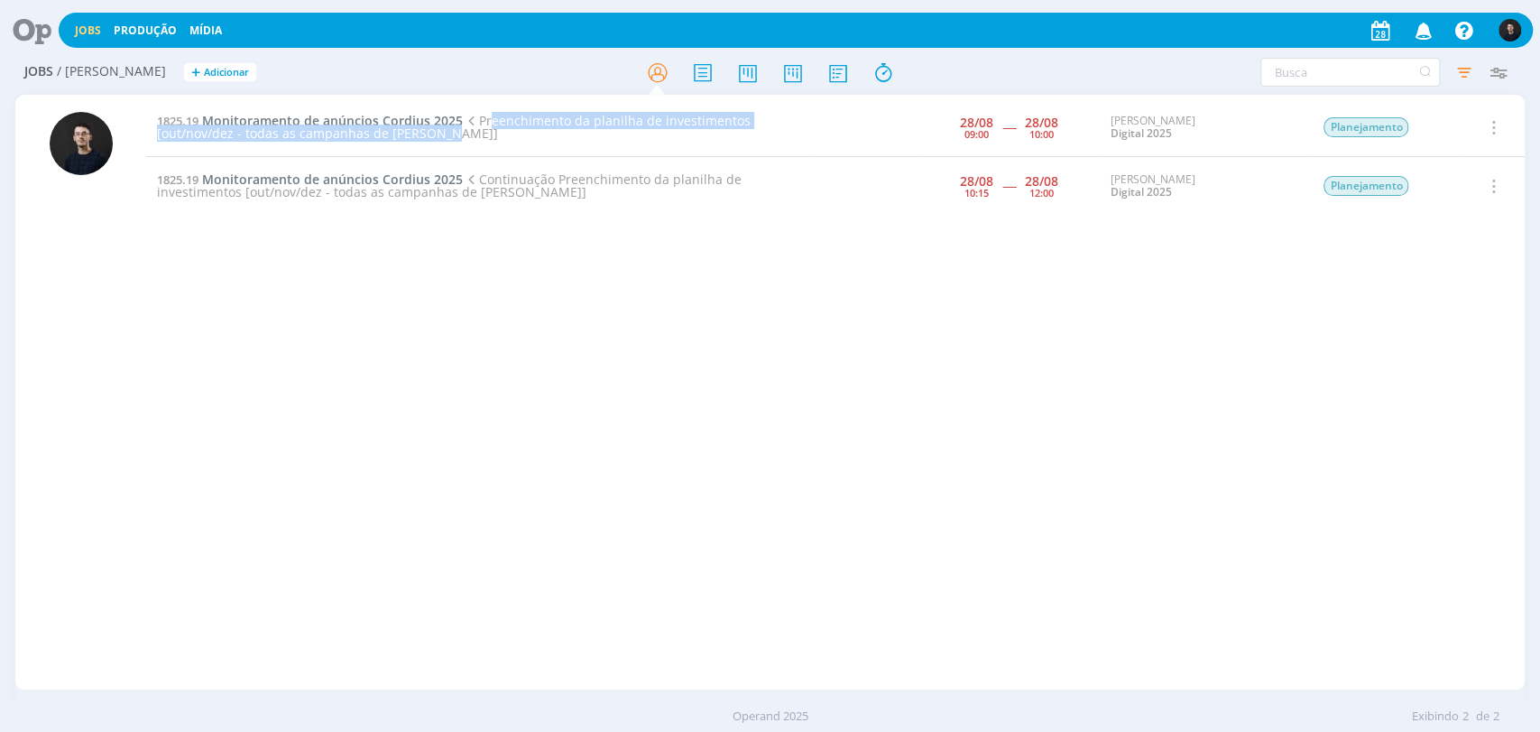
drag, startPoint x: 484, startPoint y: 116, endPoint x: 674, endPoint y: 136, distance: 191.4
click at [674, 136] on td "1825.19 Monitoramento de anúncios Cordius 2025 Preenchimento da planilha de inv…" at bounding box center [478, 127] width 664 height 59
click at [668, 278] on div "1825.19 Monitoramento de anúncios Cordius 2025 Preenchimento da planilha de inv…" at bounding box center [835, 391] width 1378 height 587
click at [344, 182] on span "Continuação Preenchimento da planilha de investimentos [out/nov/dez - todas as …" at bounding box center [449, 186] width 585 height 30
click at [419, 179] on span "Monitoramento de anúncios Cordius 2025" at bounding box center [332, 179] width 261 height 17
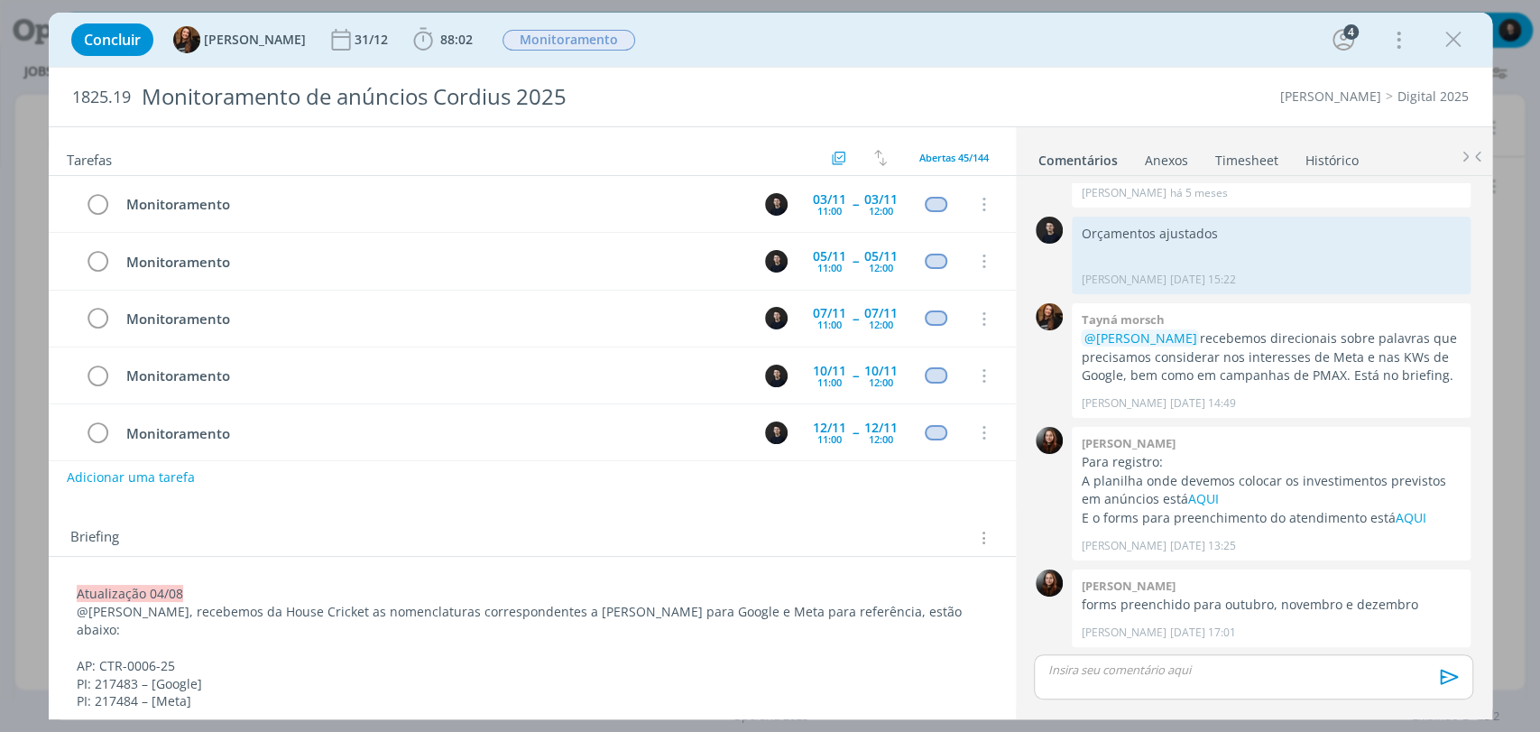
scroll to position [656, 0]
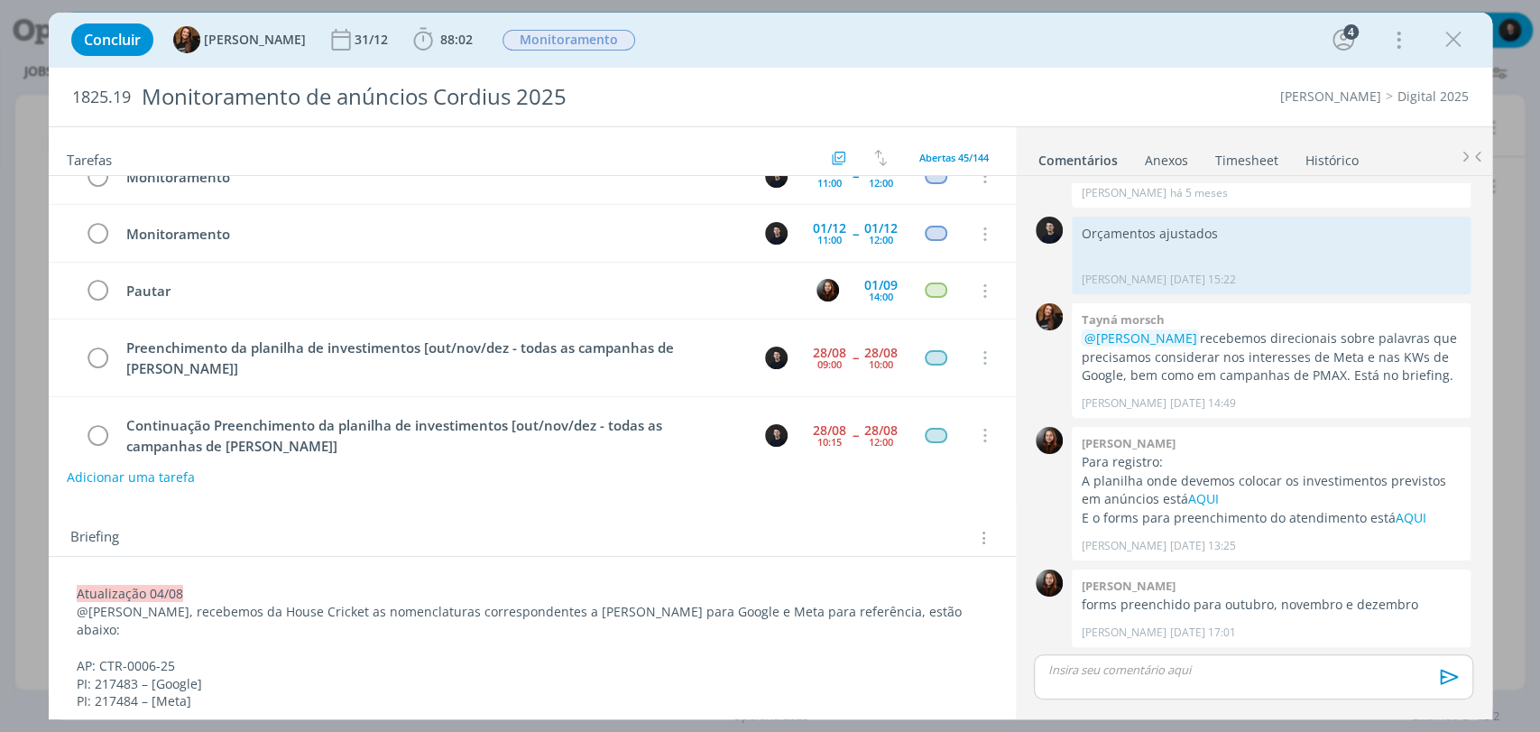
click at [1338, 156] on link "Histórico" at bounding box center [1332, 156] width 55 height 26
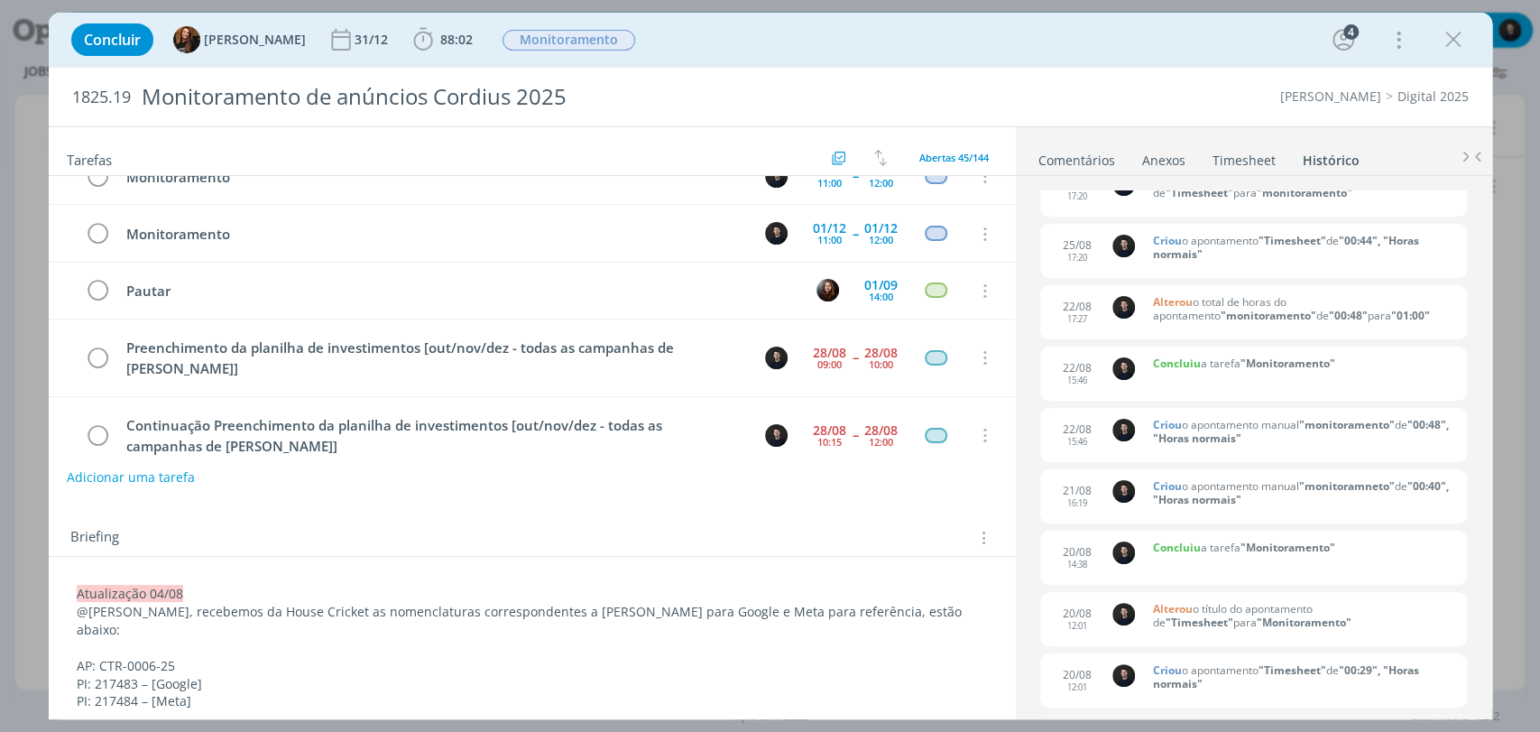
scroll to position [1203, 0]
click at [1449, 40] on icon "dialog" at bounding box center [1453, 39] width 27 height 27
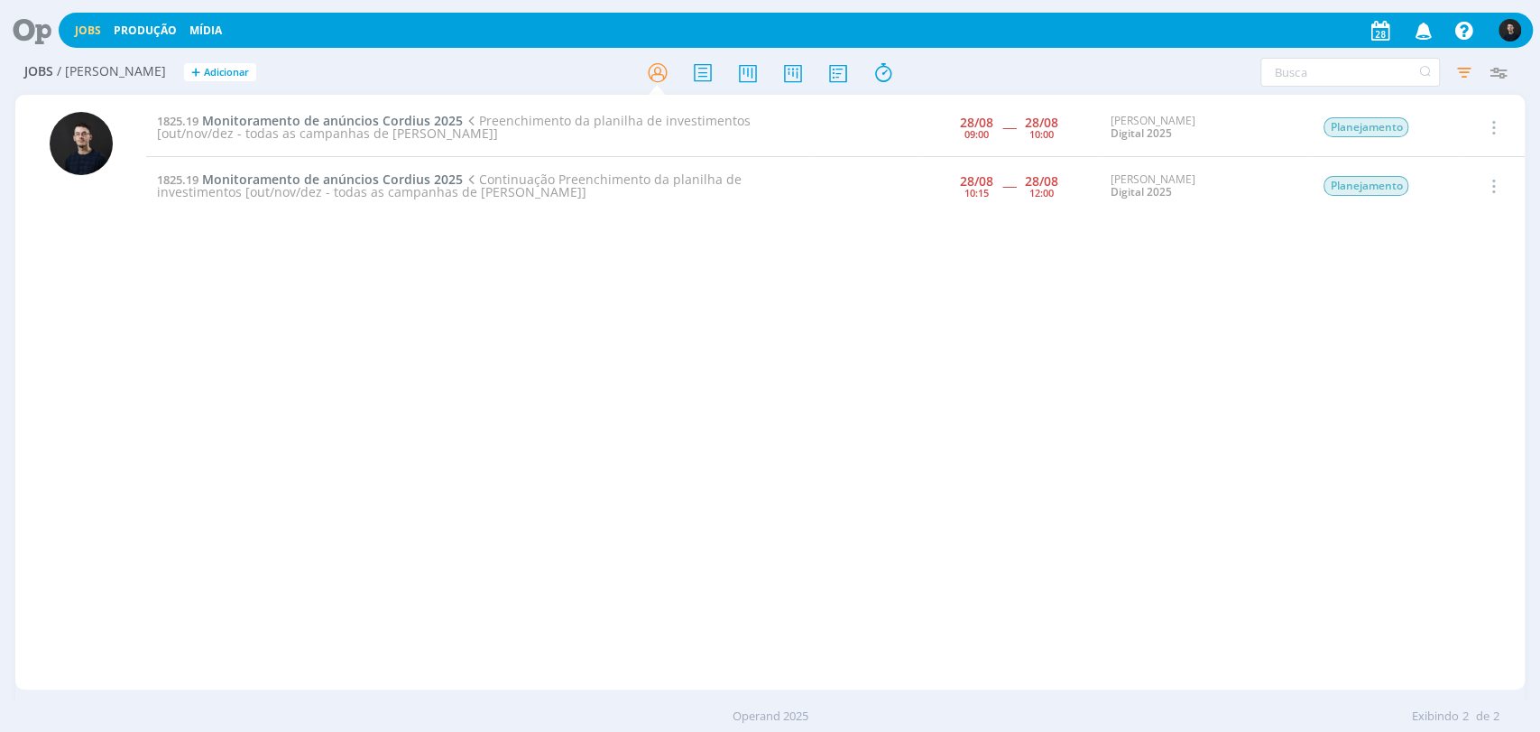
drag, startPoint x: 1119, startPoint y: 69, endPoint x: 592, endPoint y: 81, distance: 527.0
click at [1096, 68] on div "Filtros Filtrar [GEOGRAPHIC_DATA] Tipo Jobs e Tarefas Data Personalizado [DATE]…" at bounding box center [1272, 72] width 485 height 29
click at [38, 27] on icon at bounding box center [25, 30] width 37 height 35
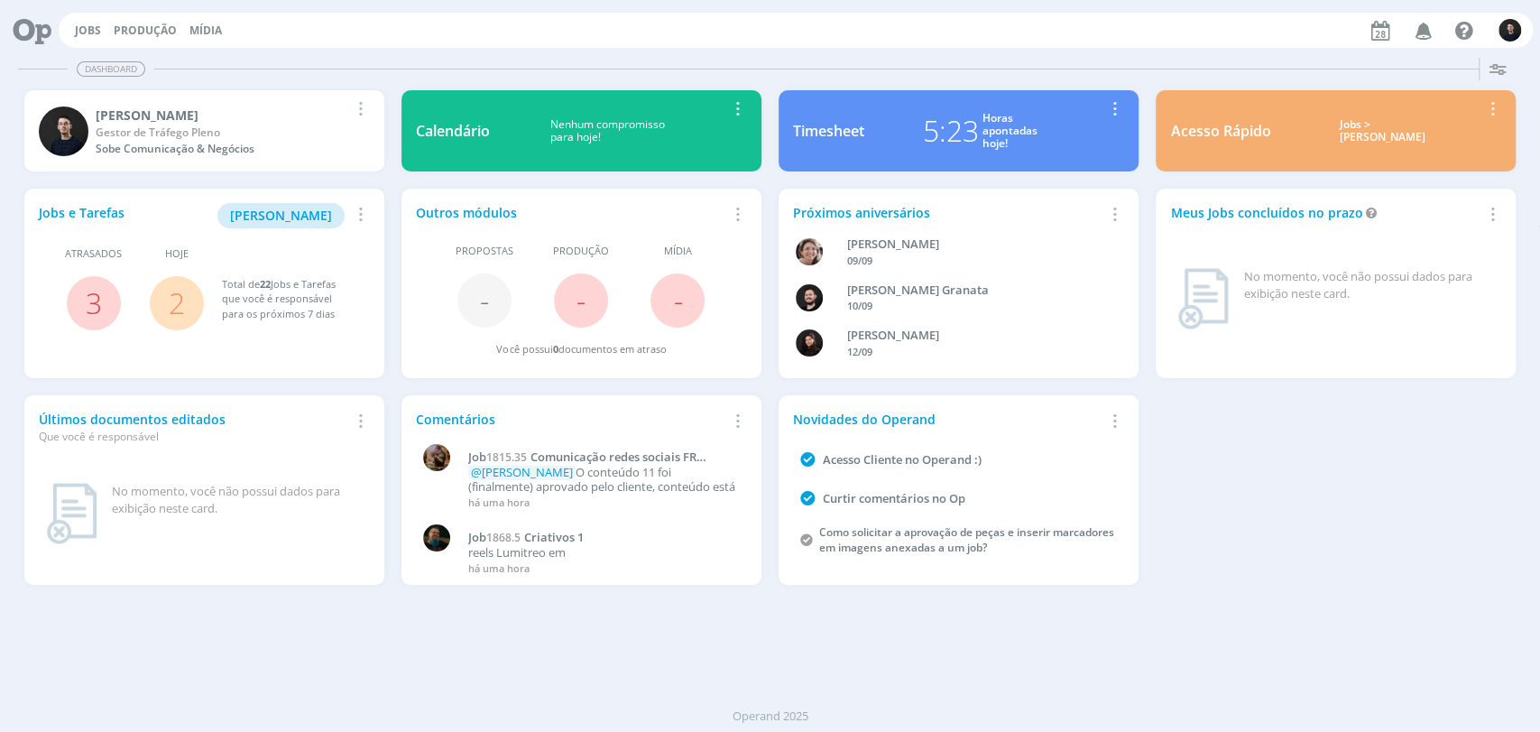
click at [7, 13] on link at bounding box center [25, 30] width 37 height 35
click at [763, 69] on div "Dashboard" at bounding box center [770, 69] width 1504 height 26
click at [1293, 511] on div "Jobs e Tarefas Minha Pauta Remover Card Atrasados 3 Hoje 2 Total de 22 Jobs e T…" at bounding box center [769, 386] width 1509 height 413
click at [35, 25] on icon at bounding box center [25, 30] width 37 height 35
click at [1254, 453] on div "Jobs e Tarefas Minha Pauta Remover Card Atrasados 3 Hoje 2 Total de 22 Jobs e T…" at bounding box center [769, 386] width 1509 height 413
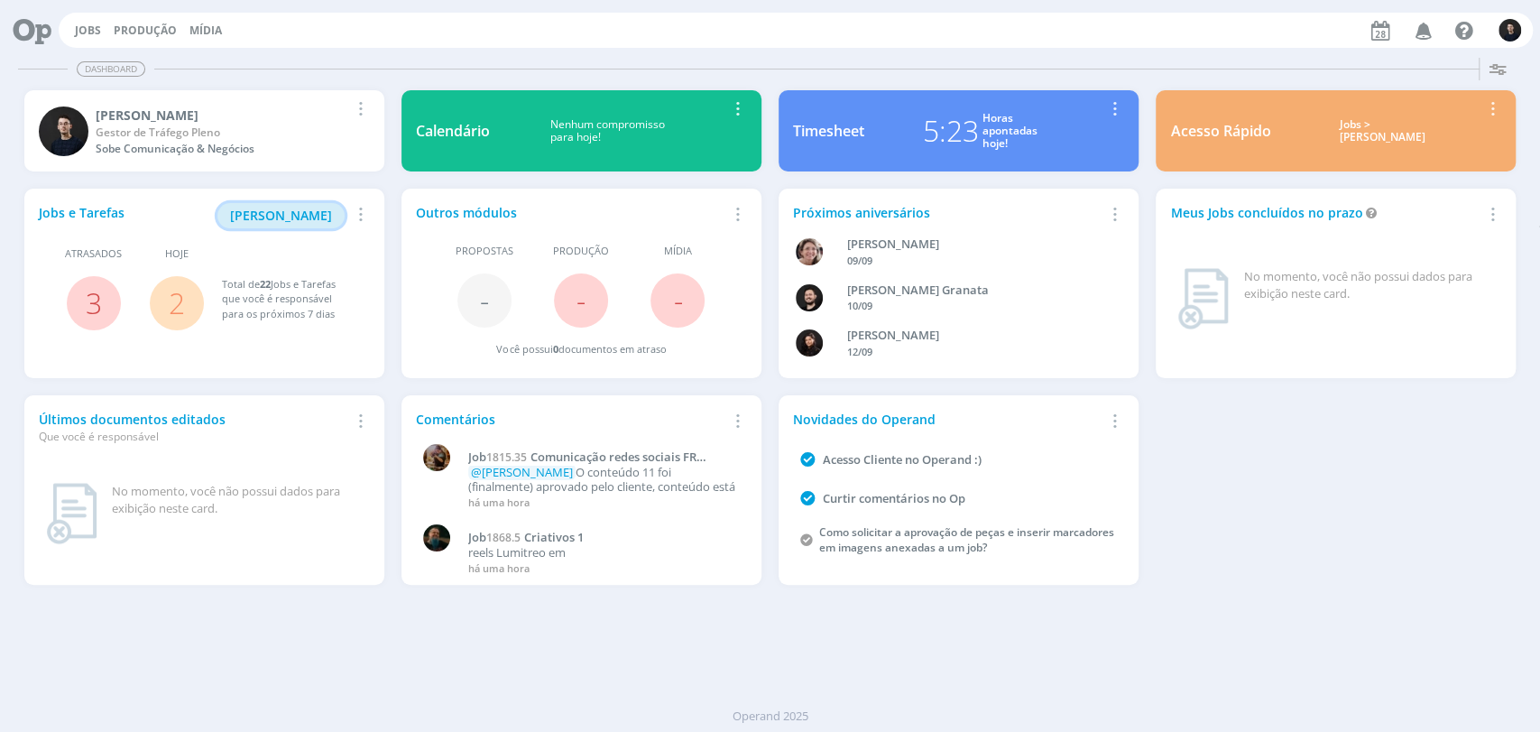
click at [305, 226] on button "[PERSON_NAME]" at bounding box center [280, 215] width 127 height 25
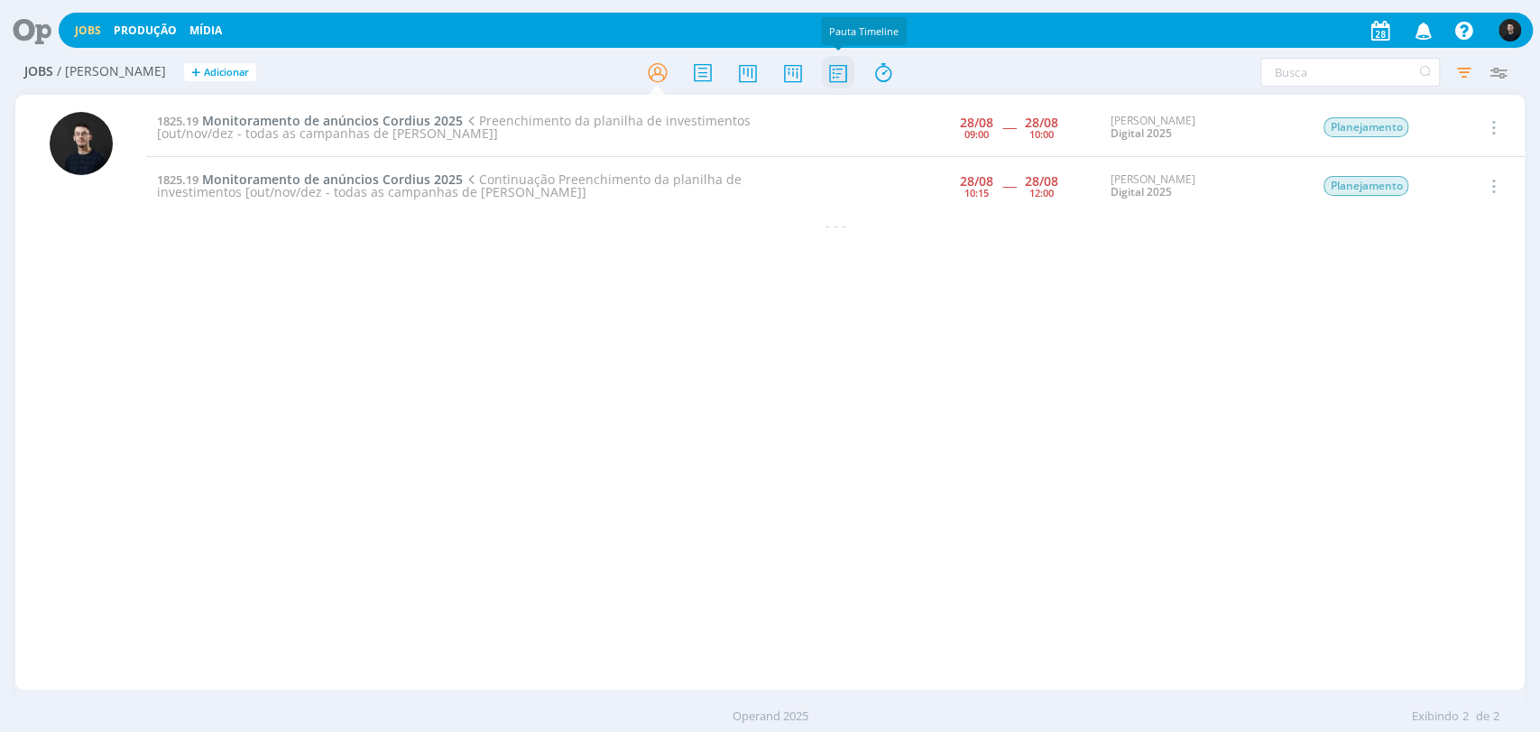
click at [841, 69] on icon at bounding box center [837, 72] width 32 height 35
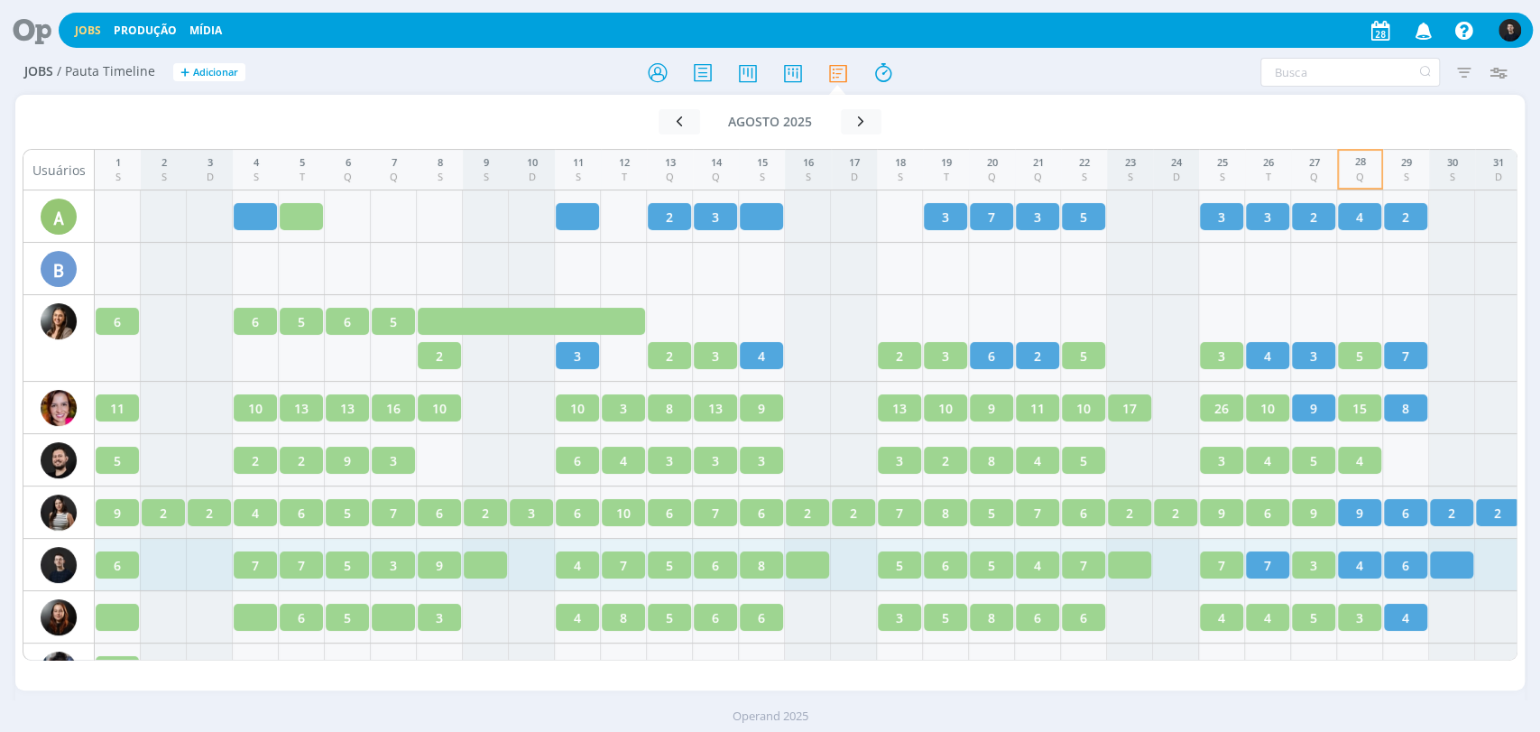
click at [1404, 565] on span "6" at bounding box center [1405, 565] width 7 height 19
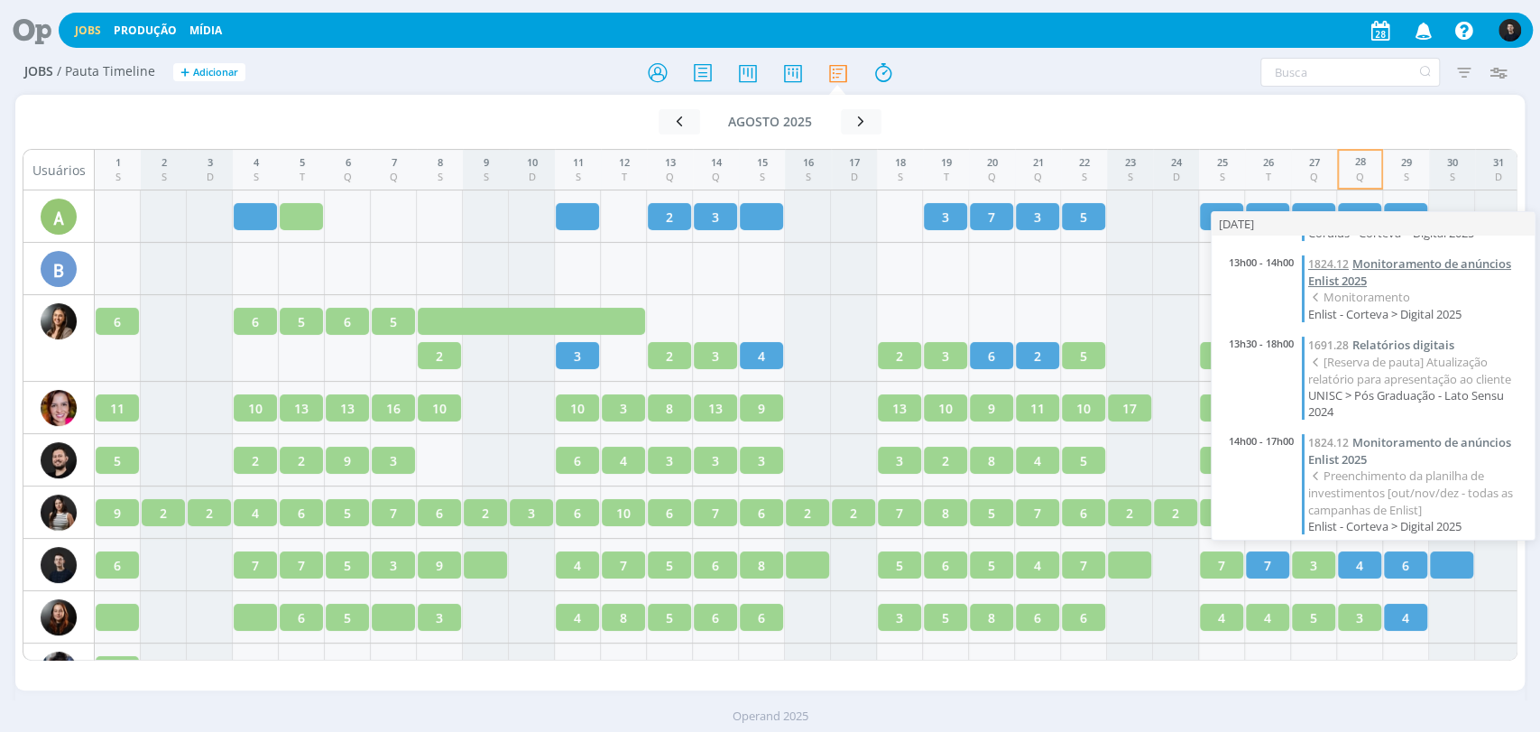
scroll to position [235, 0]
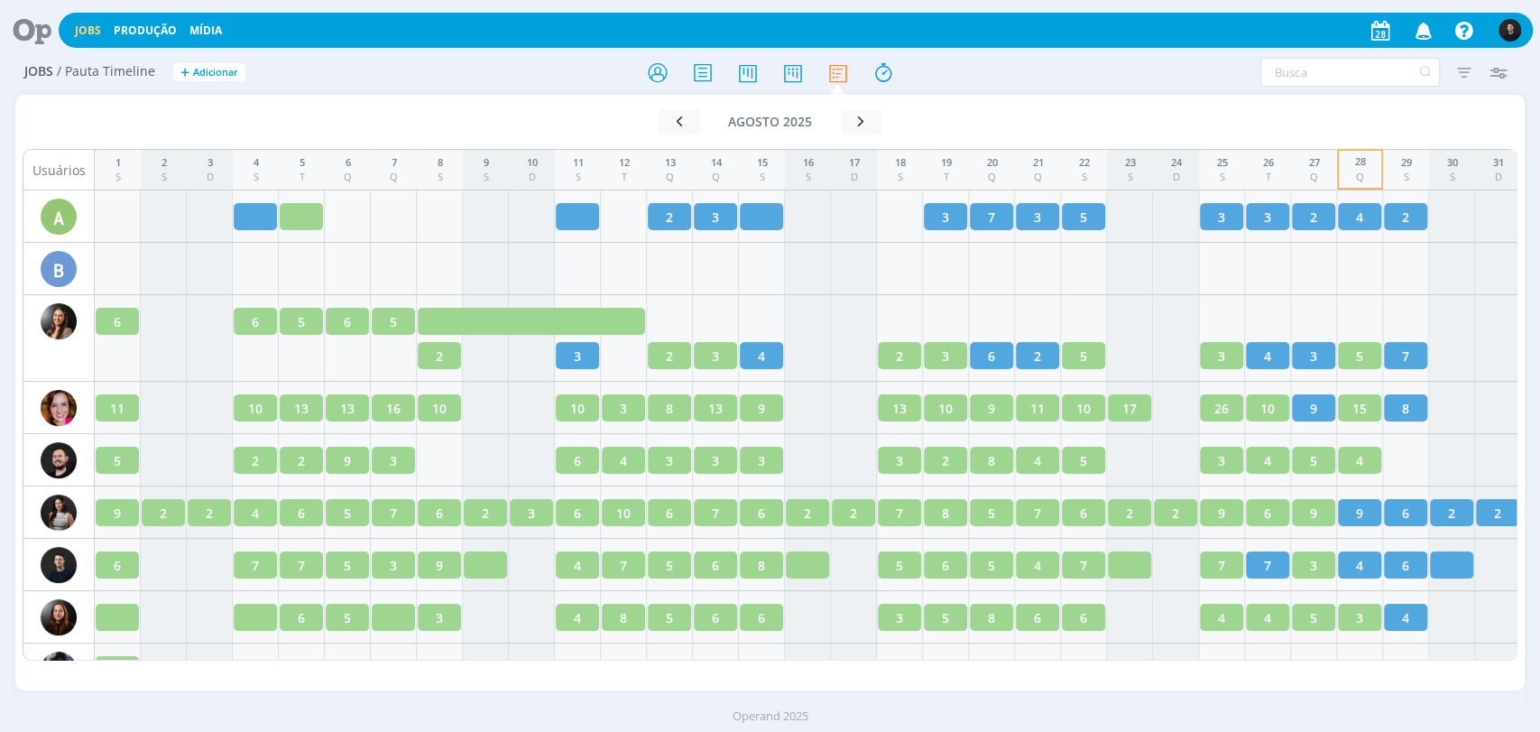
click at [21, 22] on icon at bounding box center [25, 30] width 37 height 35
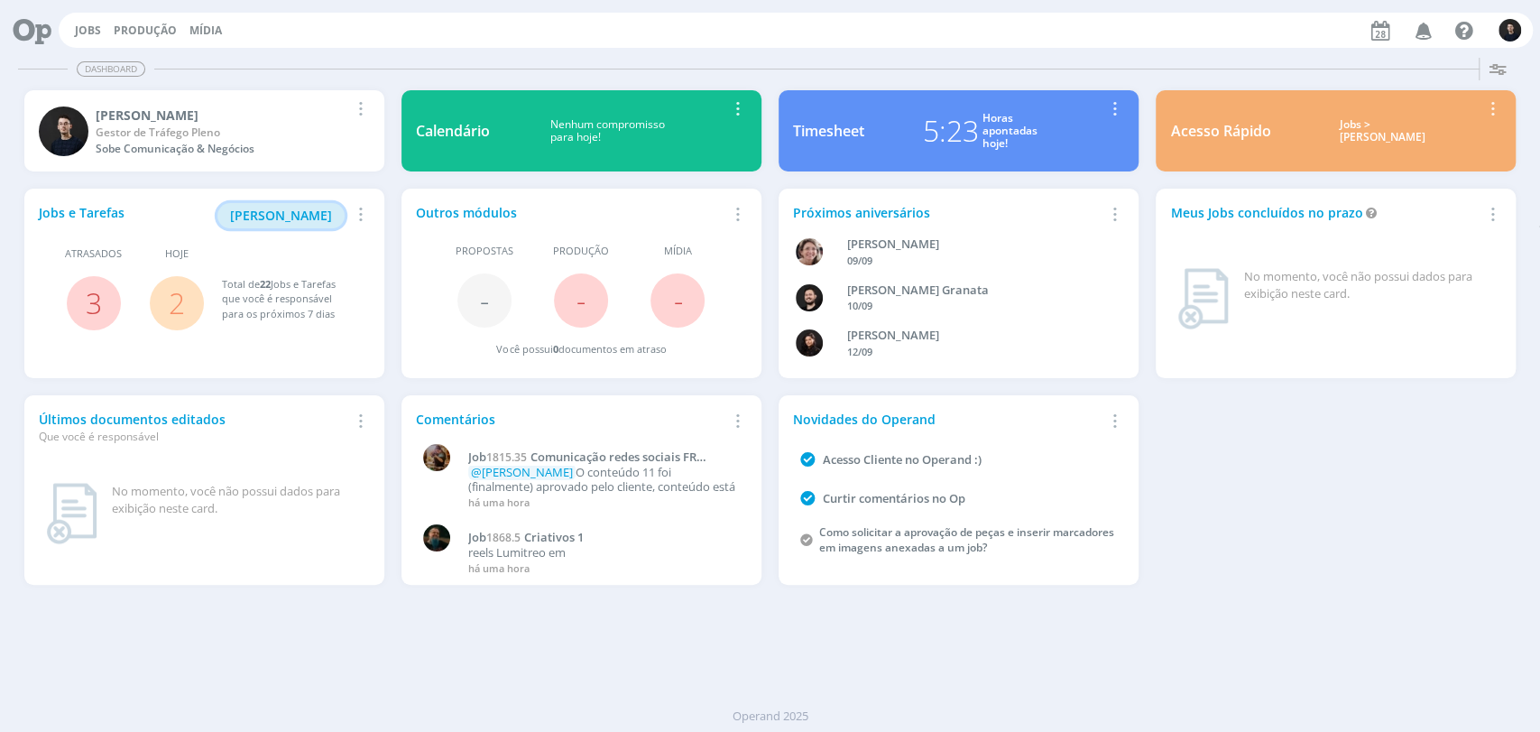
click at [310, 215] on span "[PERSON_NAME]" at bounding box center [281, 215] width 102 height 17
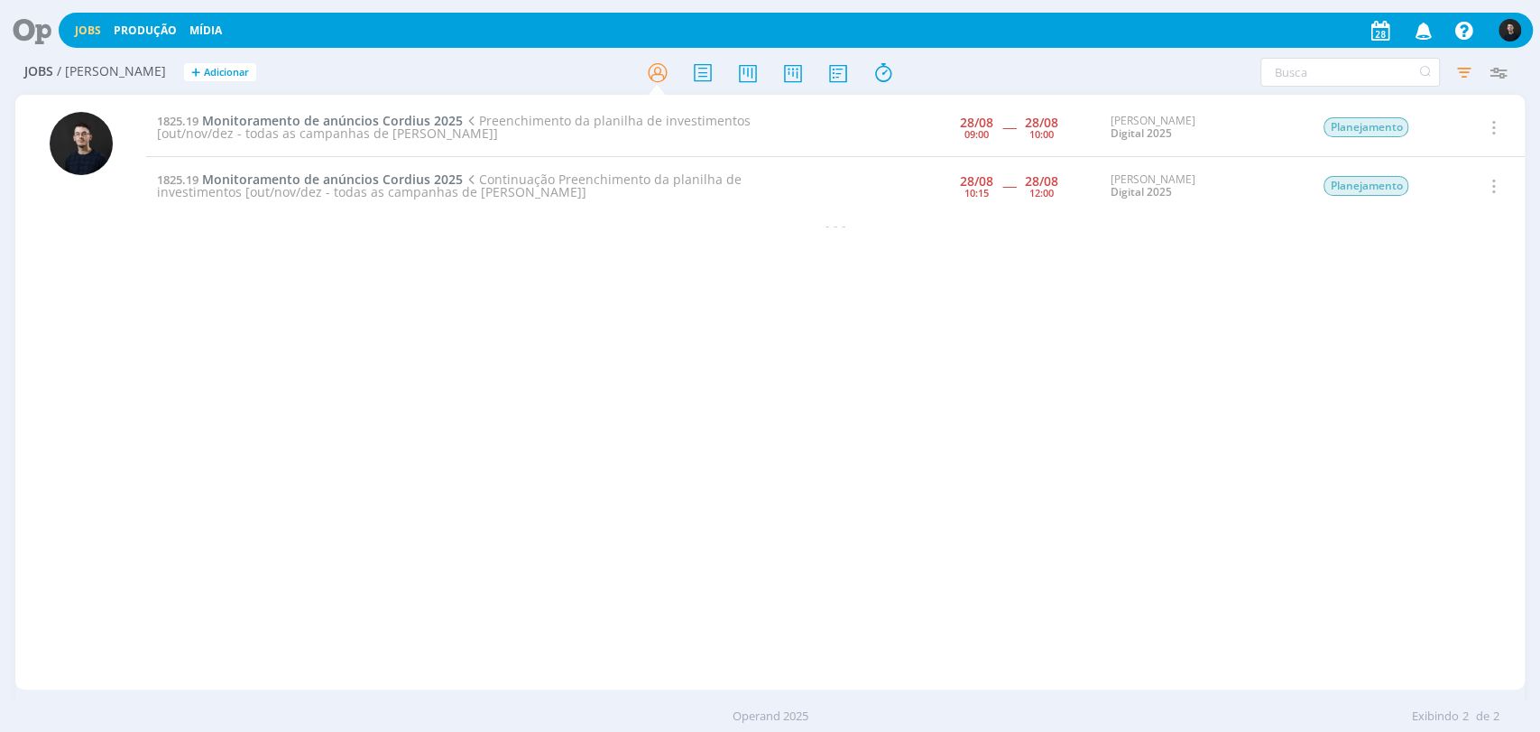
click at [562, 414] on div "1825.19 Monitoramento de anúncios Cordius 2025 Preenchimento da planilha de inv…" at bounding box center [835, 391] width 1378 height 587
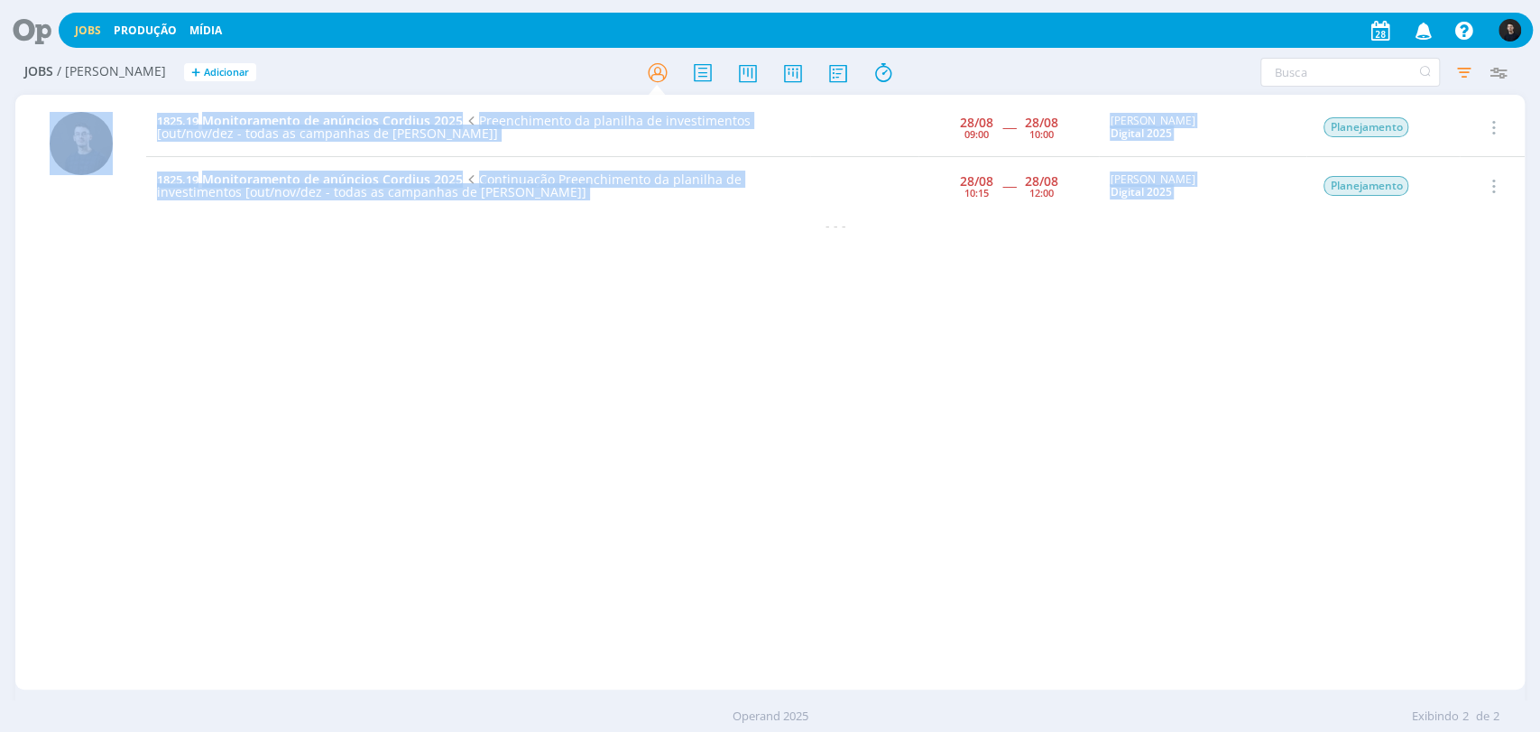
drag, startPoint x: 599, startPoint y: 204, endPoint x: 117, endPoint y: 100, distance: 492.8
click at [117, 100] on div "1825.19 Monitoramento de anúncios Cordius 2025 Preenchimento da planilha de inv…" at bounding box center [769, 392] width 1509 height 595
click at [339, 298] on div "1825.19 Monitoramento de anúncios Cordius 2025 Preenchimento da planilha de inv…" at bounding box center [835, 391] width 1378 height 587
drag, startPoint x: 616, startPoint y: 273, endPoint x: 155, endPoint y: 116, distance: 487.0
click at [155, 116] on div "1825.19 Monitoramento de anúncios Cordius 2025 Preenchimento da planilha de inv…" at bounding box center [835, 391] width 1378 height 587
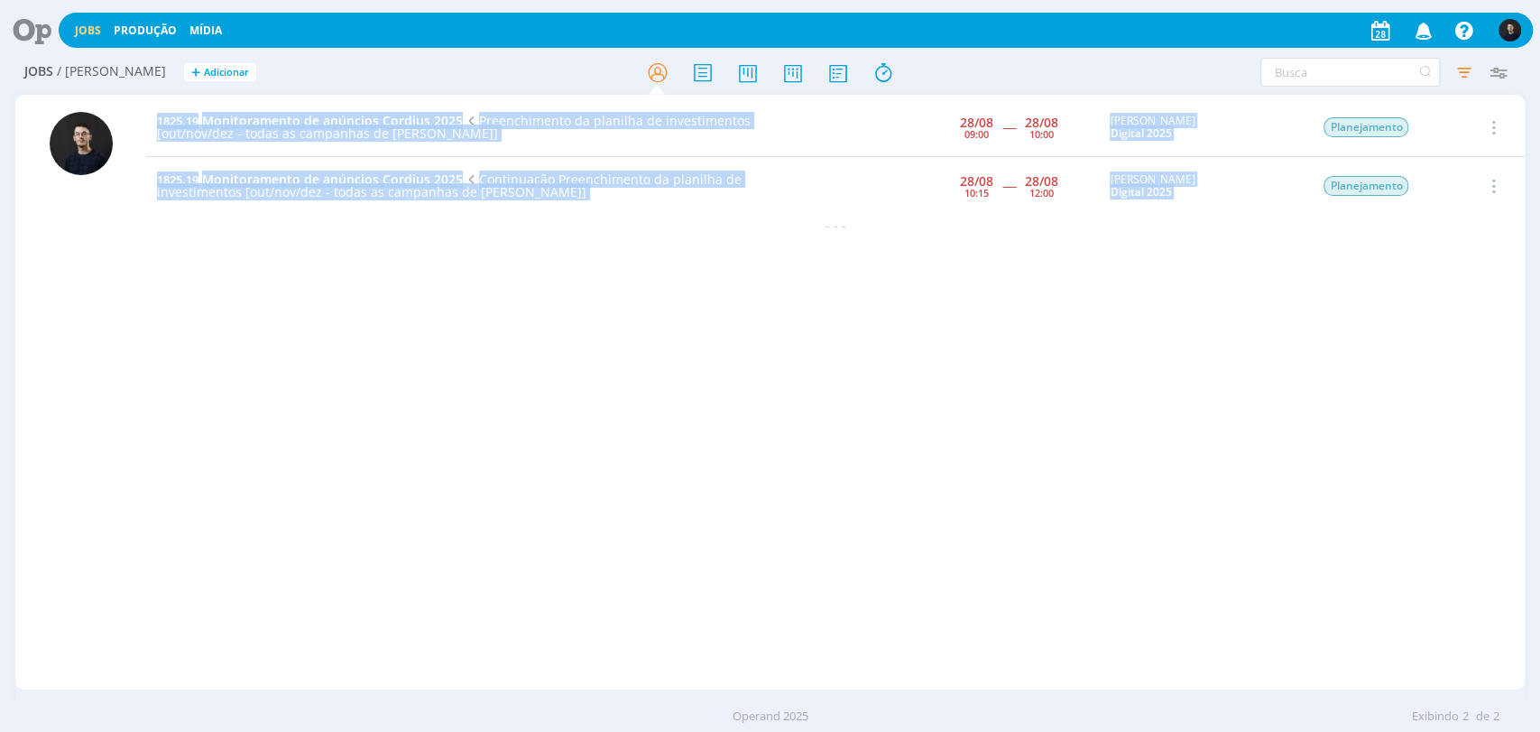
click at [438, 367] on div "1825.19 Monitoramento de anúncios Cordius 2025 Preenchimento da planilha de inv…" at bounding box center [835, 391] width 1378 height 587
drag, startPoint x: 696, startPoint y: 237, endPoint x: 154, endPoint y: 147, distance: 549.6
click at [127, 124] on div "1825.19 Monitoramento de anúncios Cordius 2025 Preenchimento da planilha de inv…" at bounding box center [769, 392] width 1509 height 595
click at [521, 240] on div "1825.19 Monitoramento de anúncios Cordius 2025 Preenchimento da planilha de inv…" at bounding box center [835, 391] width 1378 height 587
drag, startPoint x: 480, startPoint y: 189, endPoint x: 134, endPoint y: 106, distance: 356.2
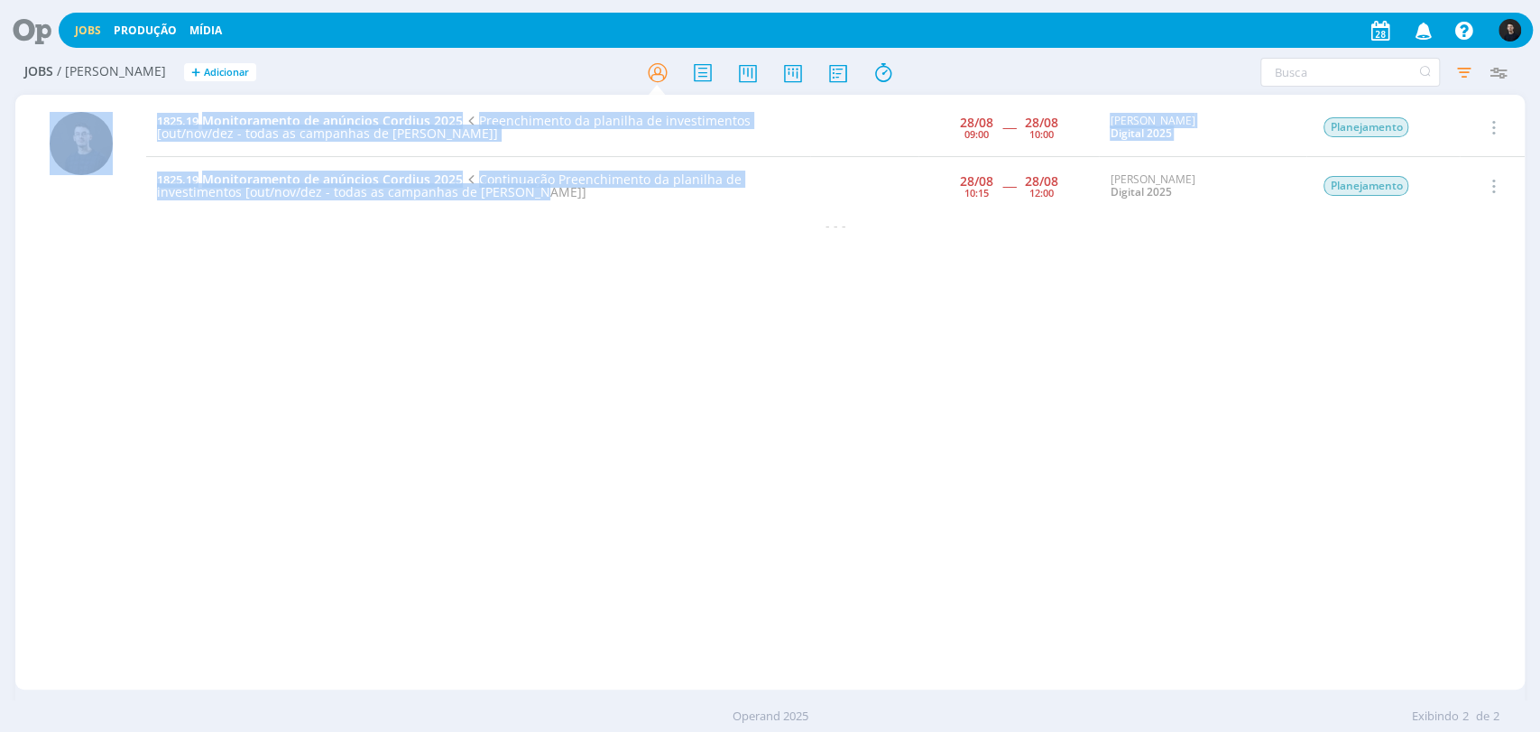
click at [134, 106] on div "1825.19 Monitoramento de anúncios Cordius 2025 Preenchimento da planilha de inv…" at bounding box center [769, 392] width 1509 height 595
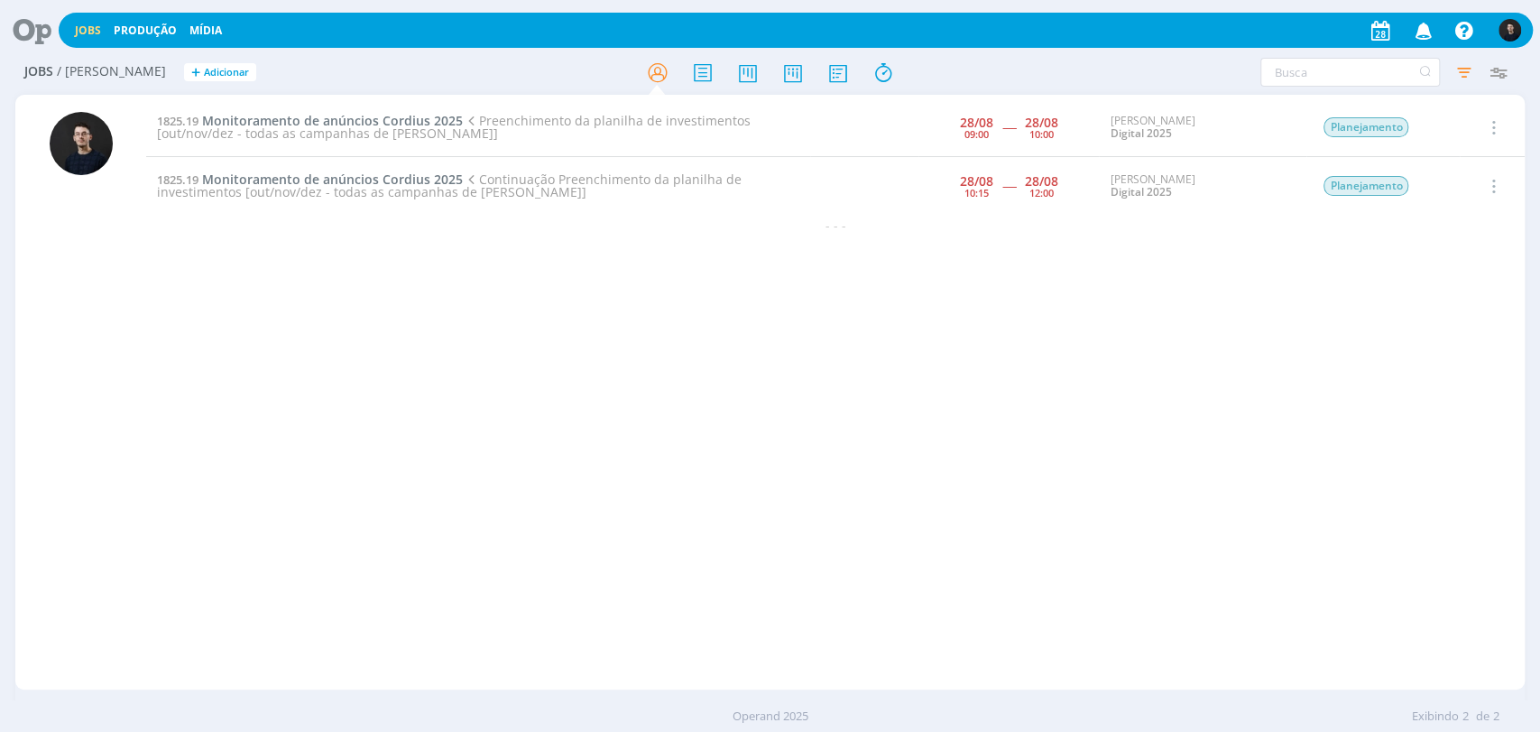
click at [396, 275] on div "1825.19 Monitoramento de anúncios Cordius 2025 Preenchimento da planilha de inv…" at bounding box center [835, 391] width 1378 height 587
drag, startPoint x: 569, startPoint y: 211, endPoint x: 289, endPoint y: 189, distance: 281.5
click at [289, 189] on td "1825.19 Monitoramento de anúncios Cordius 2025 Continuação Preenchimento da pla…" at bounding box center [478, 186] width 664 height 59
click at [720, 439] on div "1825.19 Monitoramento de anúncios Cordius 2025 Preenchimento da planilha de inv…" at bounding box center [835, 391] width 1378 height 587
click at [928, 446] on div "1825.19 Monitoramento de anúncios Cordius 2025 Preenchimento da planilha de inv…" at bounding box center [835, 391] width 1378 height 587
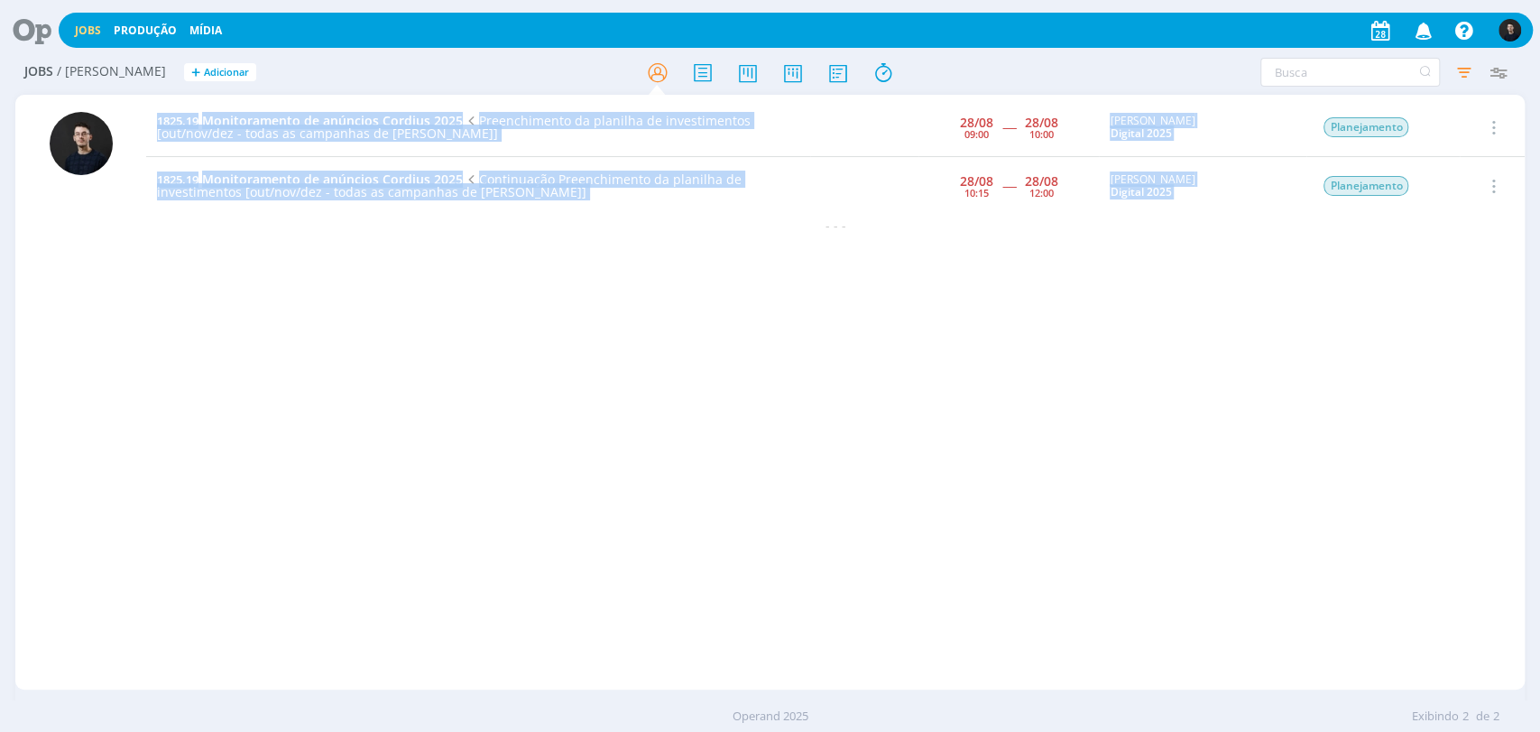
drag, startPoint x: 609, startPoint y: 236, endPoint x: 129, endPoint y: 130, distance: 491.6
click at [129, 130] on div "1825.19 Monitoramento de anúncios Cordius 2025 Preenchimento da planilha de inv…" at bounding box center [769, 392] width 1509 height 595
click at [393, 314] on div "1825.19 Monitoramento de anúncios Cordius 2025 Preenchimento da planilha de inv…" at bounding box center [835, 391] width 1378 height 587
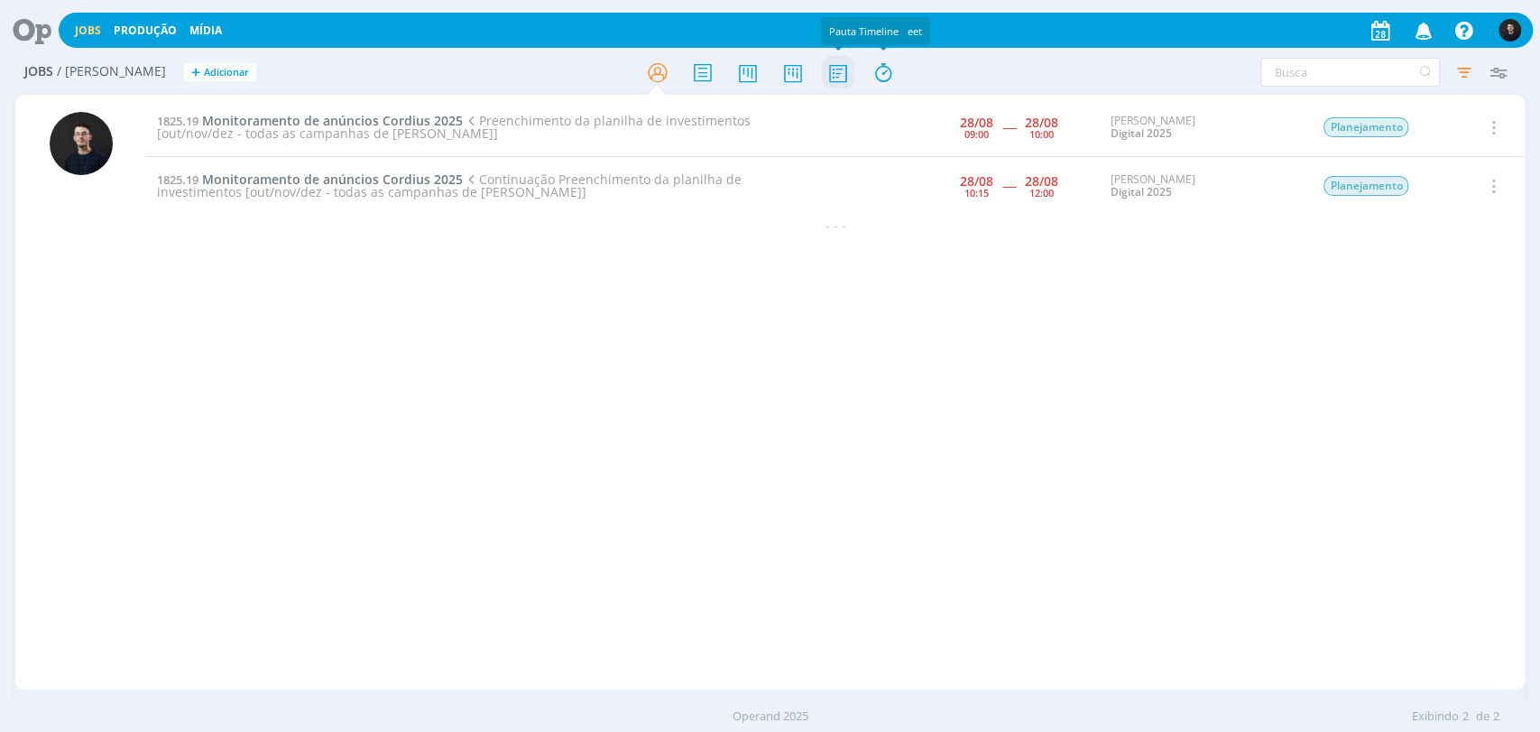
click at [849, 67] on icon at bounding box center [837, 72] width 32 height 35
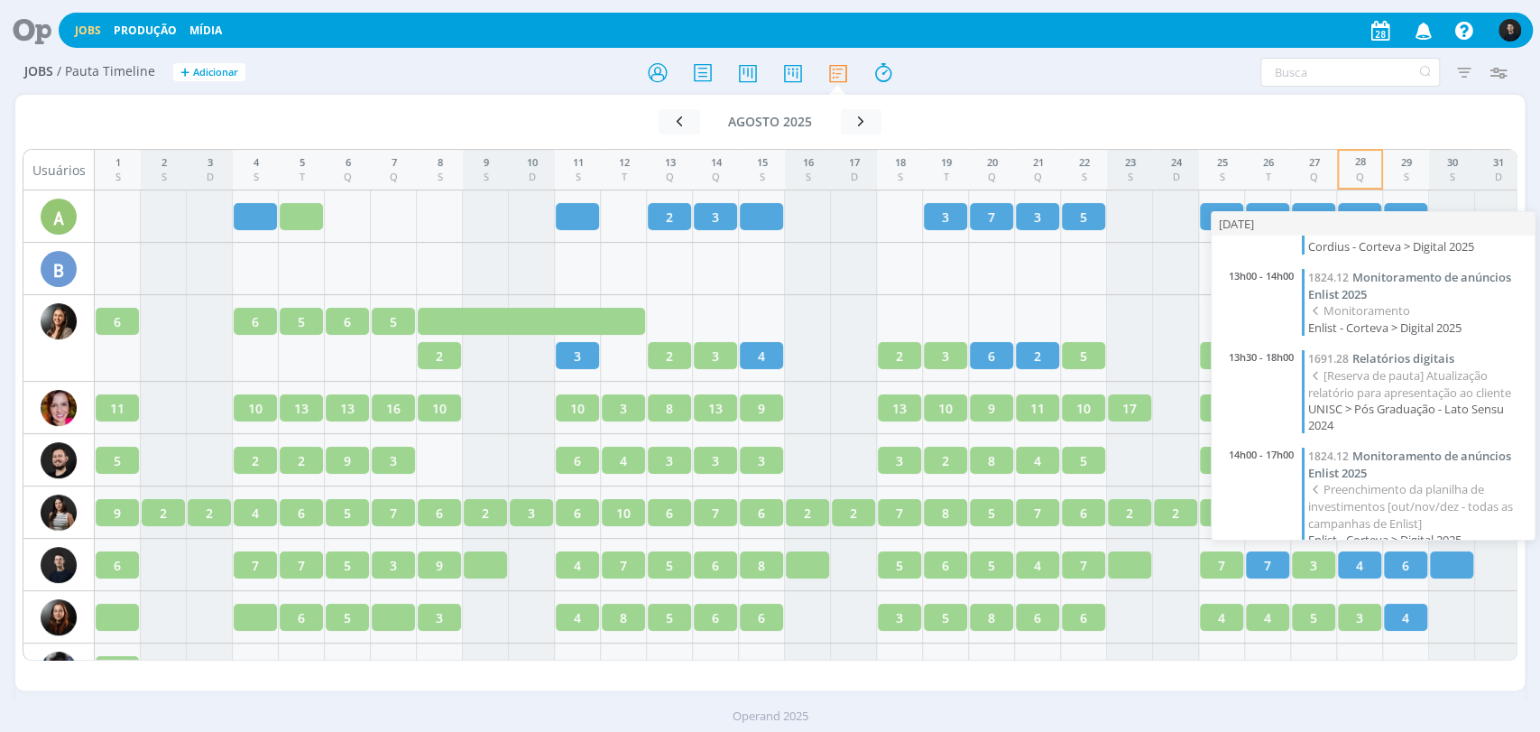
scroll to position [235, 0]
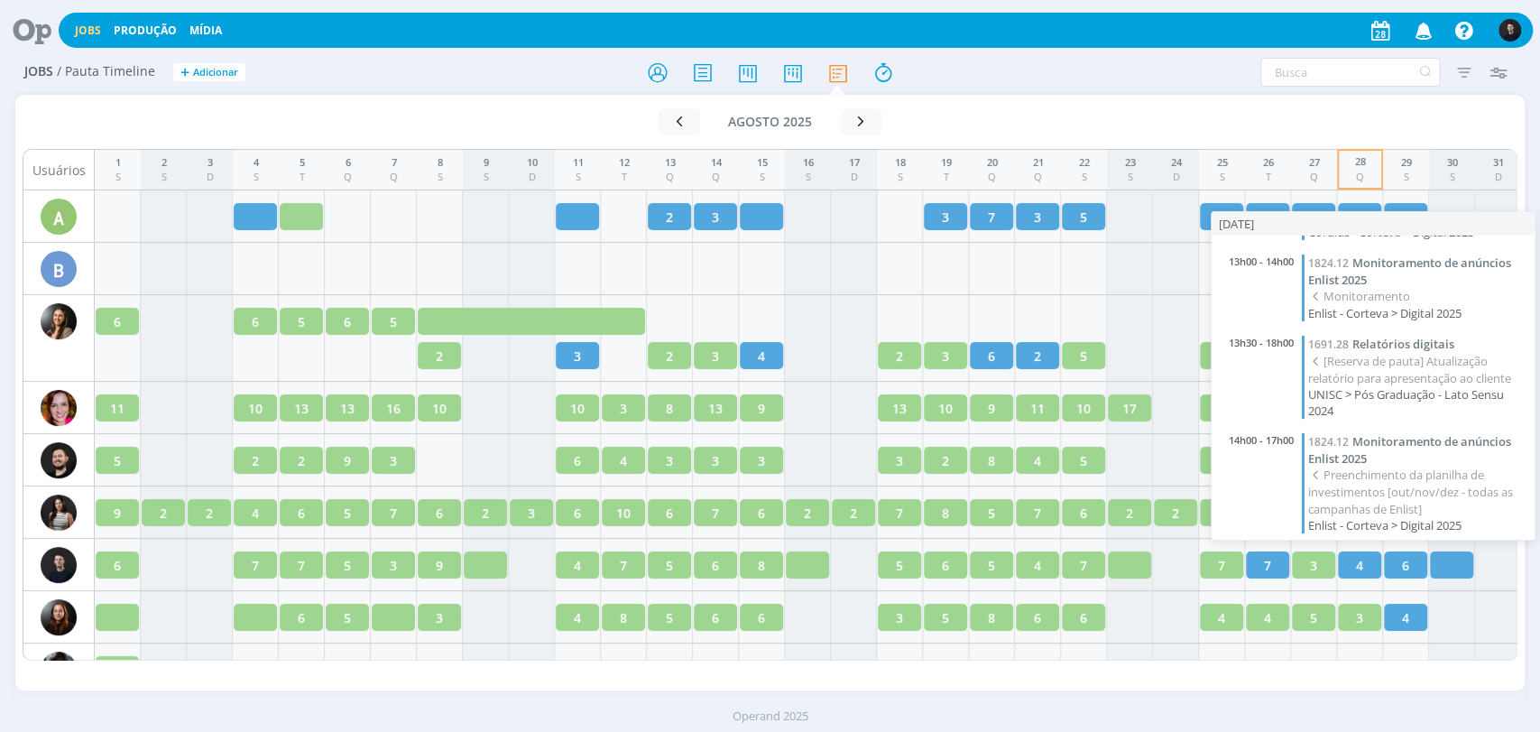
drag, startPoint x: 1328, startPoint y: 473, endPoint x: 1424, endPoint y: 501, distance: 100.5
click at [1424, 501] on span "Preenchimento da planilha de investimentos [out/nov/dez - todas as campanhas de…" at bounding box center [1416, 491] width 217 height 50
click at [1439, 497] on span "Preenchimento da planilha de investimentos [out/nov/dez - todas as campanhas de…" at bounding box center [1416, 491] width 217 height 50
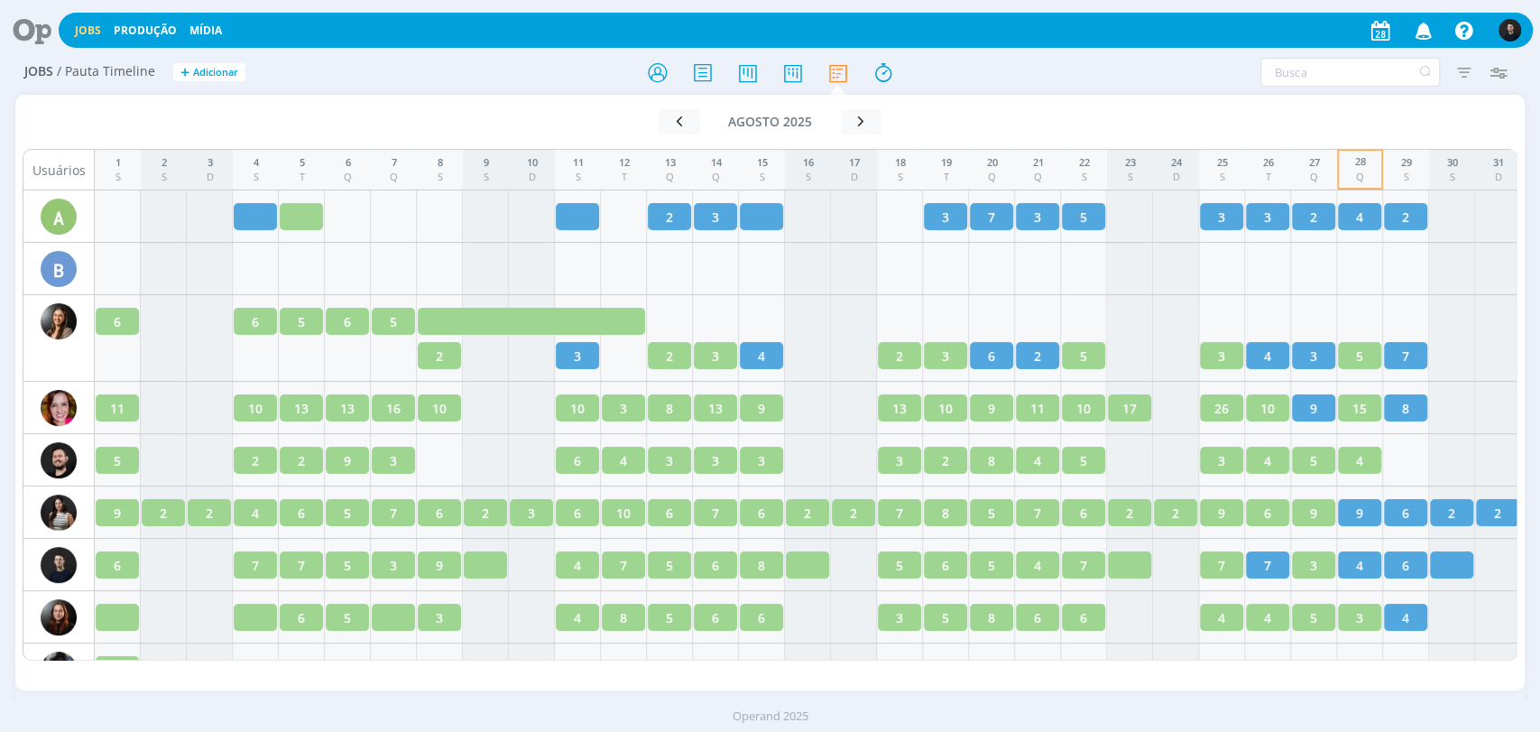
click at [1120, 92] on div "Jobs / Pauta Timeline + Adicionar Filtrar Filtrar [GEOGRAPHIC_DATA] Tipo Jobs e…" at bounding box center [769, 73] width 1509 height 45
